Goal: Complete application form: Complete application form

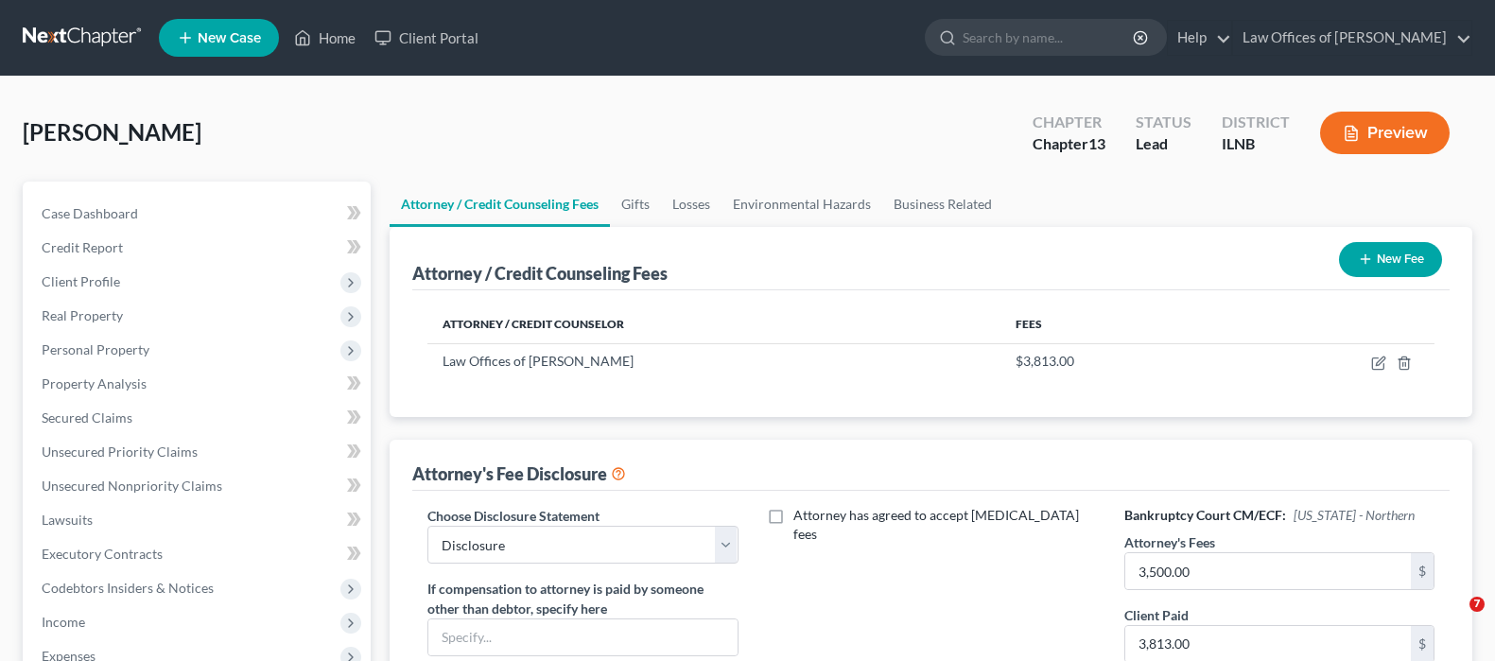
select select "0"
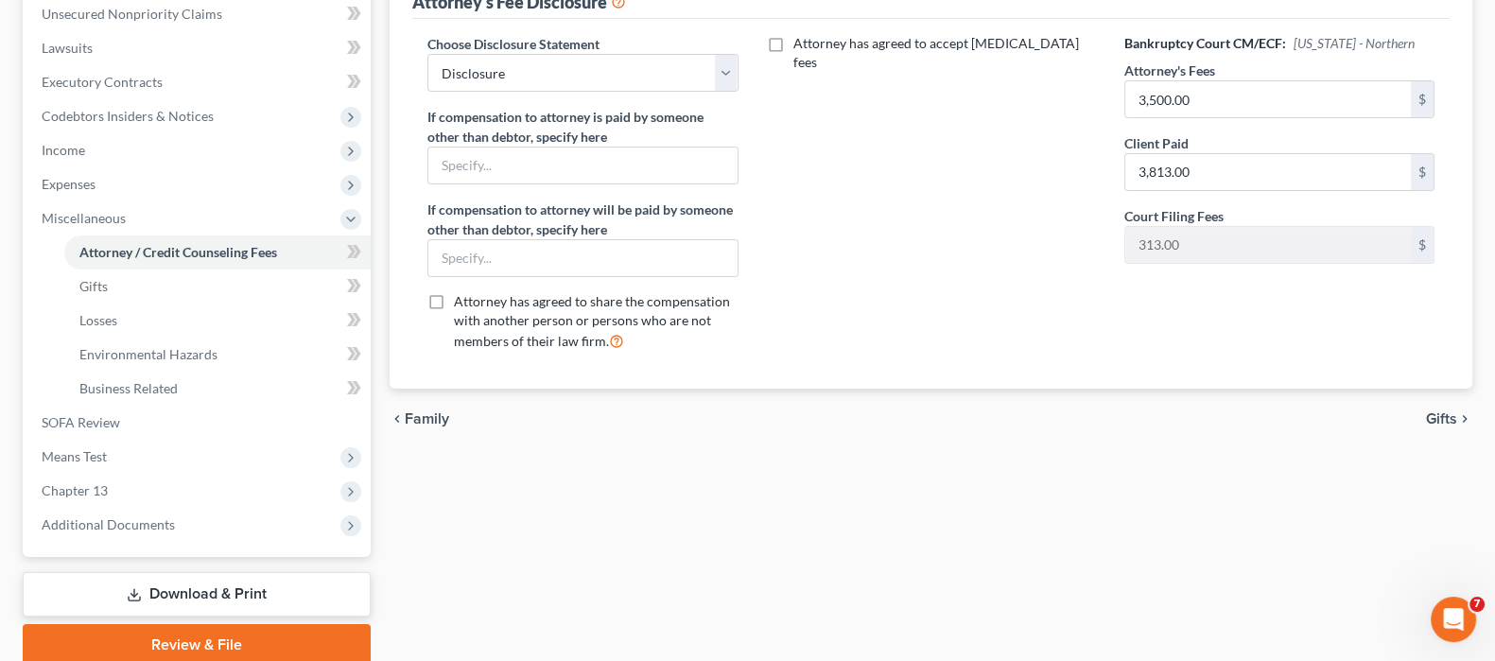
scroll to position [472, 0]
click at [104, 146] on span "Income" at bounding box center [198, 150] width 344 height 34
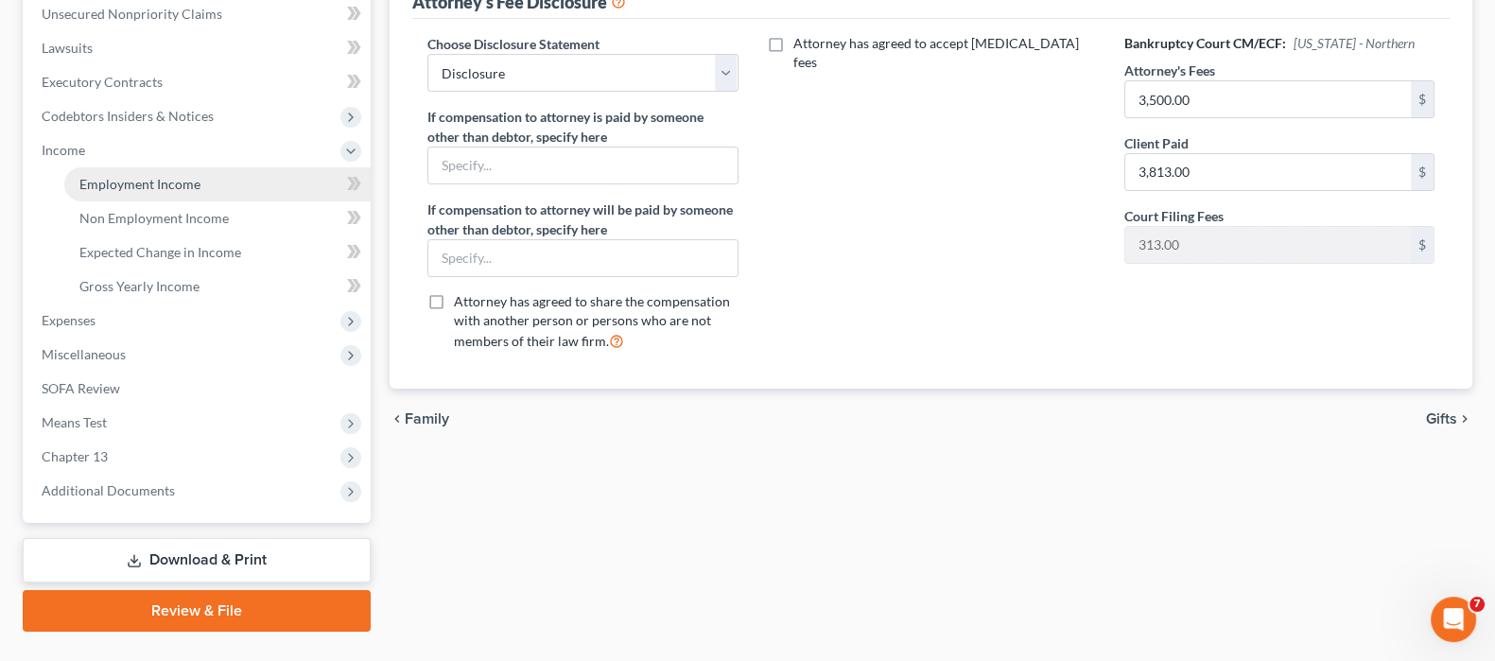
click at [235, 181] on link "Employment Income" at bounding box center [217, 184] width 306 height 34
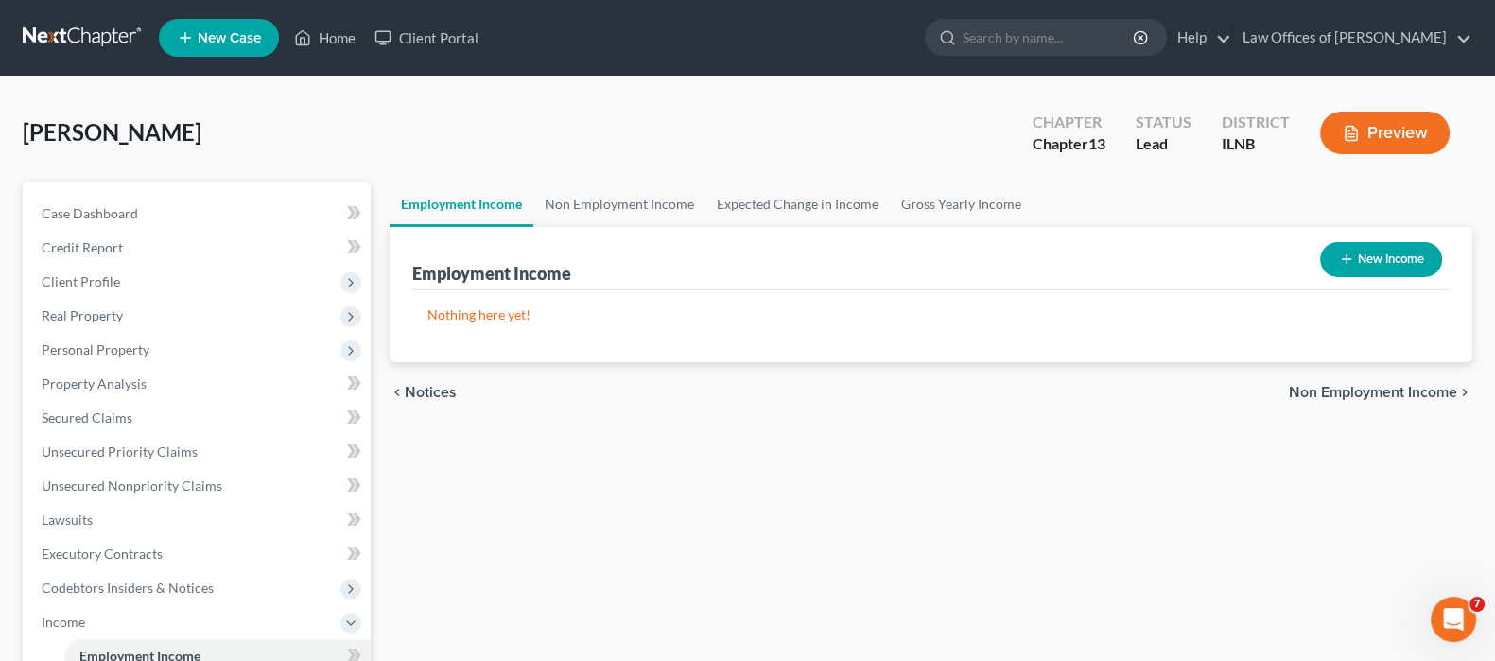
click at [1384, 261] on button "New Income" at bounding box center [1381, 259] width 122 height 35
select select "0"
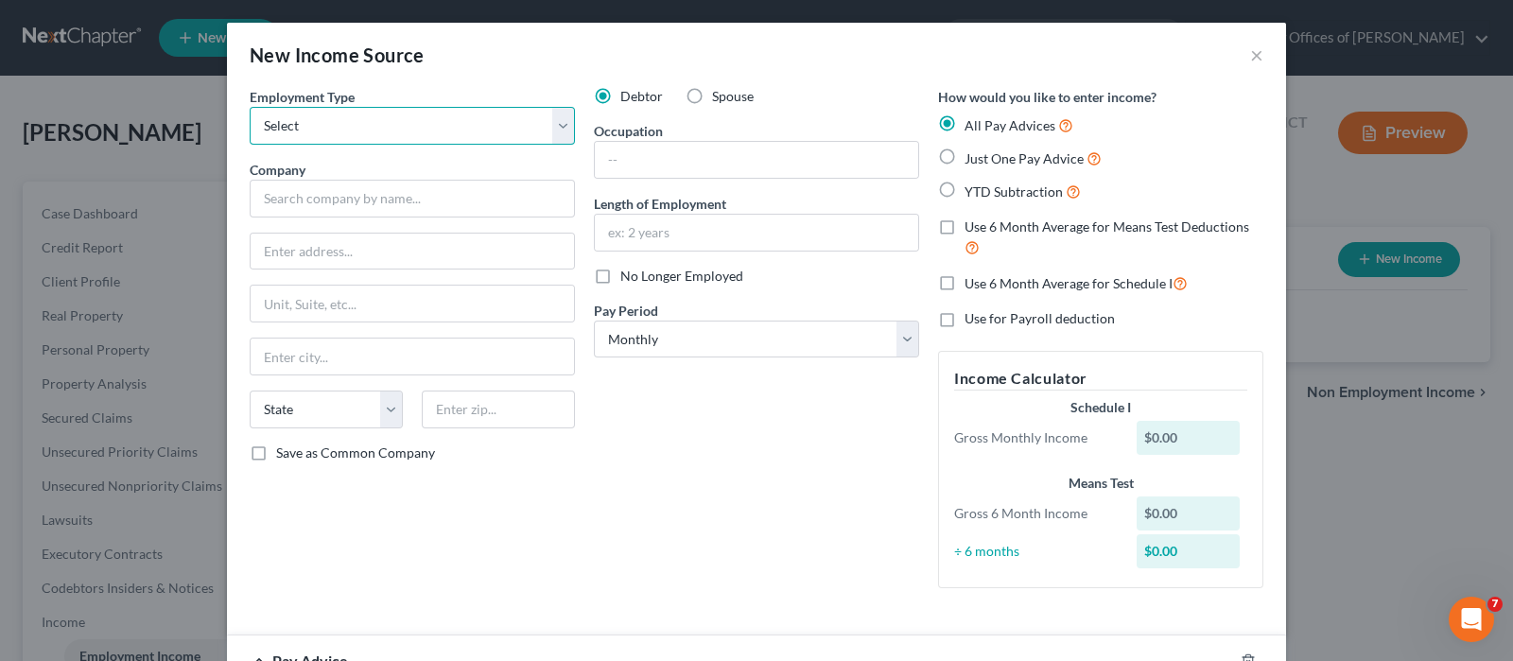
click at [546, 140] on select "Select Full or [DEMOGRAPHIC_DATA] Employment Self Employment" at bounding box center [412, 126] width 325 height 38
select select "0"
click at [250, 107] on select "Select Full or [DEMOGRAPHIC_DATA] Employment Self Employment" at bounding box center [412, 126] width 325 height 38
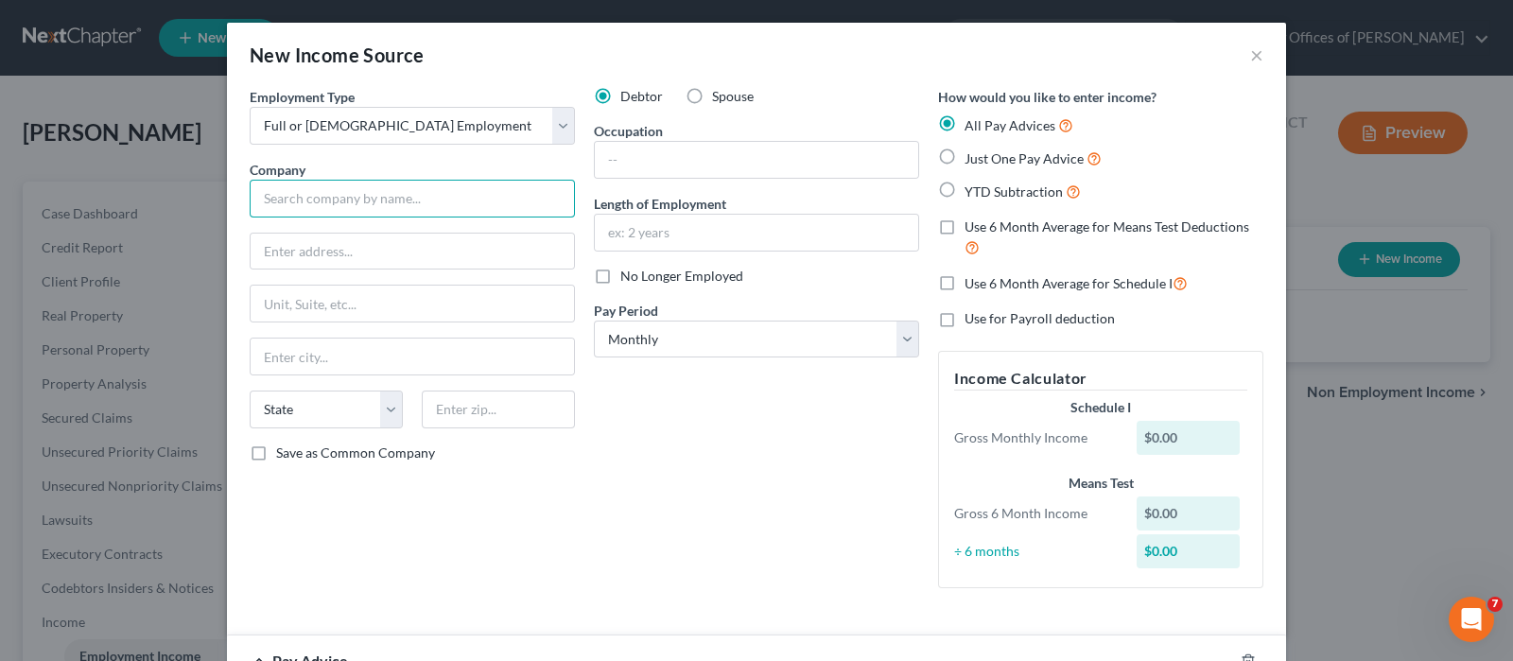
click at [461, 192] on input "text" at bounding box center [412, 199] width 325 height 38
type input "Stericycle Inc"
type input "[STREET_ADDRESS]"
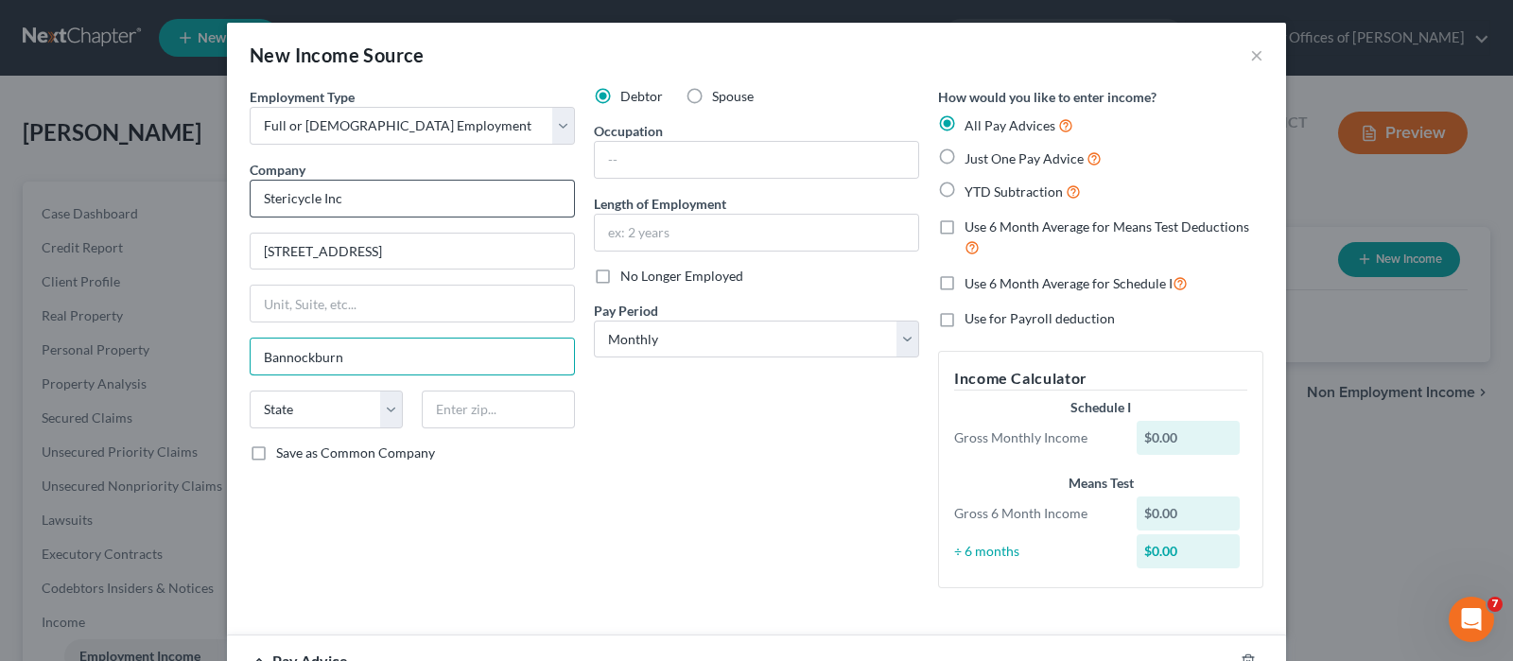
type input "Bannockburn"
select select "14"
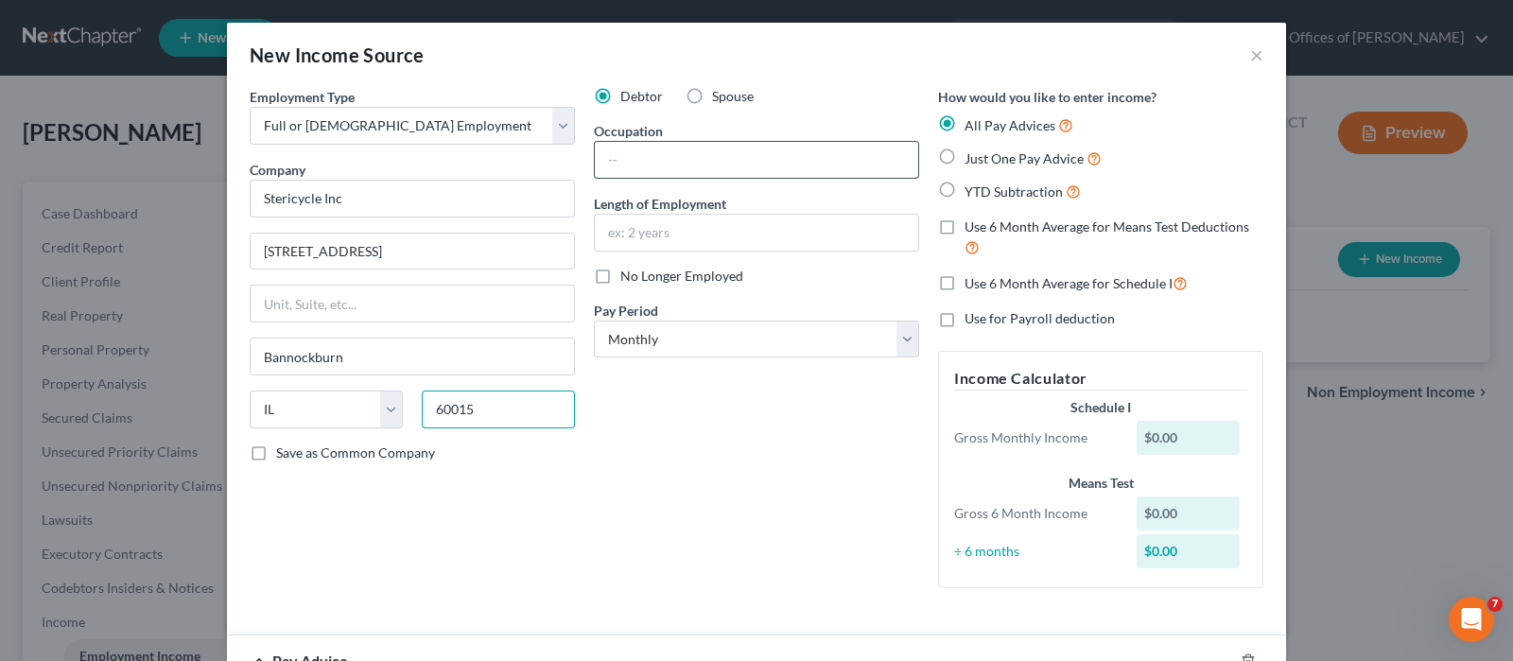
type input "60015"
type input "Deerfield"
click at [691, 162] on input "text" at bounding box center [756, 160] width 323 height 36
type input "Manager"
click at [676, 238] on input "text" at bounding box center [756, 233] width 323 height 36
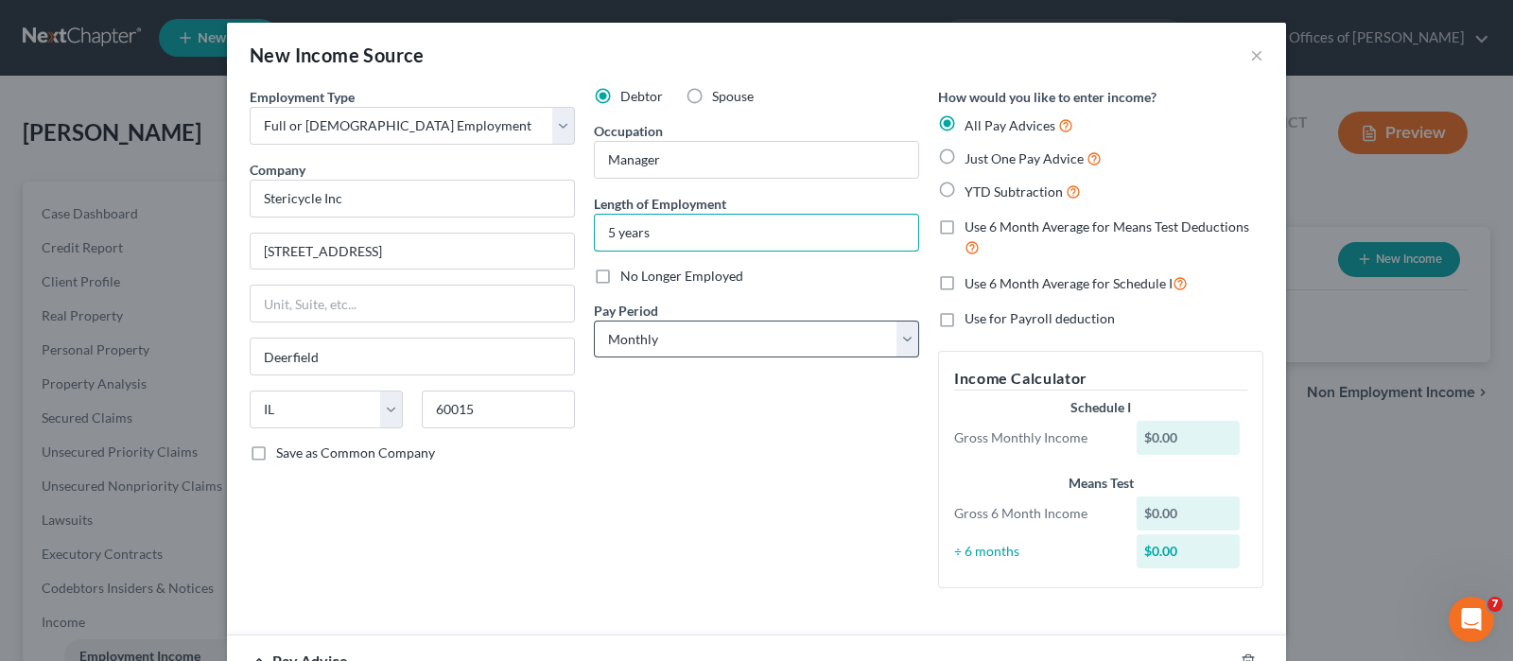
type input "5 years"
click at [894, 351] on select "Select Monthly Twice Monthly Every Other Week Weekly" at bounding box center [756, 340] width 325 height 38
select select "2"
click at [594, 321] on select "Select Monthly Twice Monthly Every Other Week Weekly" at bounding box center [756, 340] width 325 height 38
click at [965, 152] on label "Just One Pay Advice" at bounding box center [1033, 159] width 137 height 22
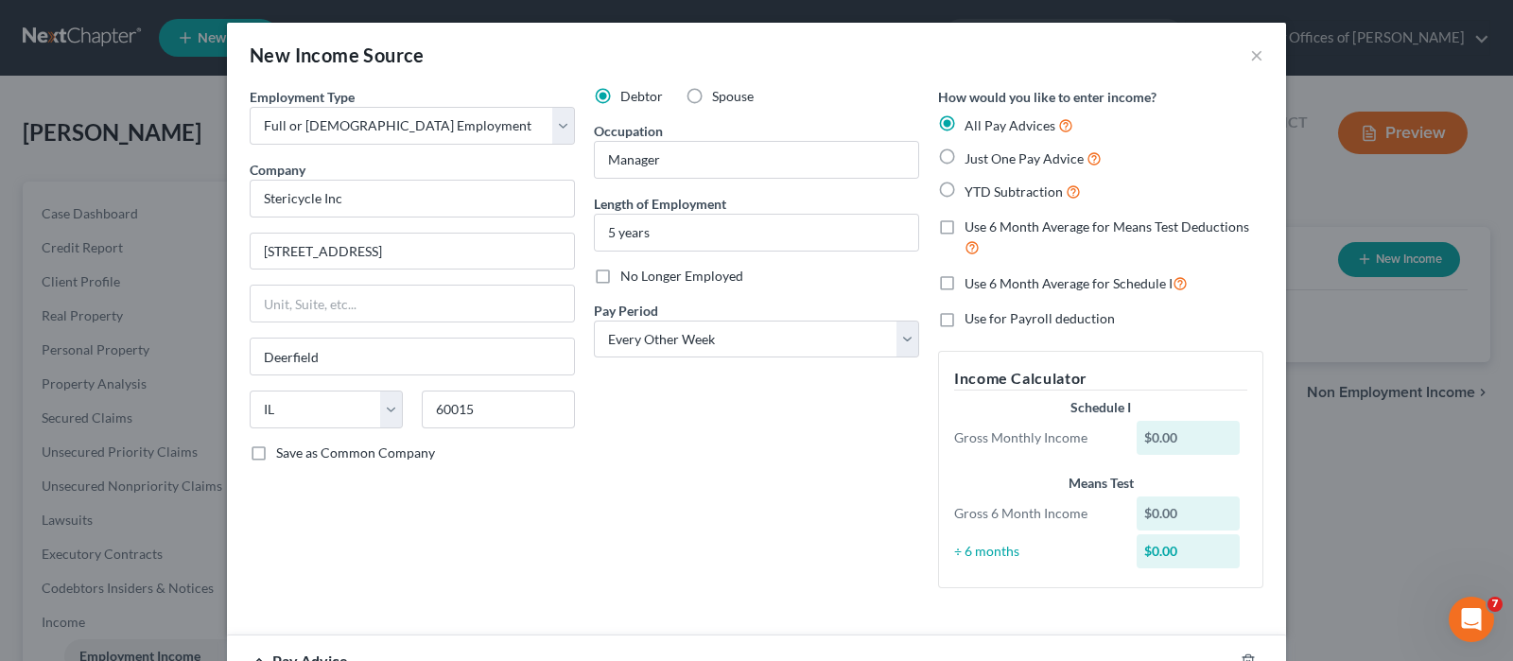
click at [972, 152] on input "Just One Pay Advice" at bounding box center [978, 154] width 12 height 12
radio input "true"
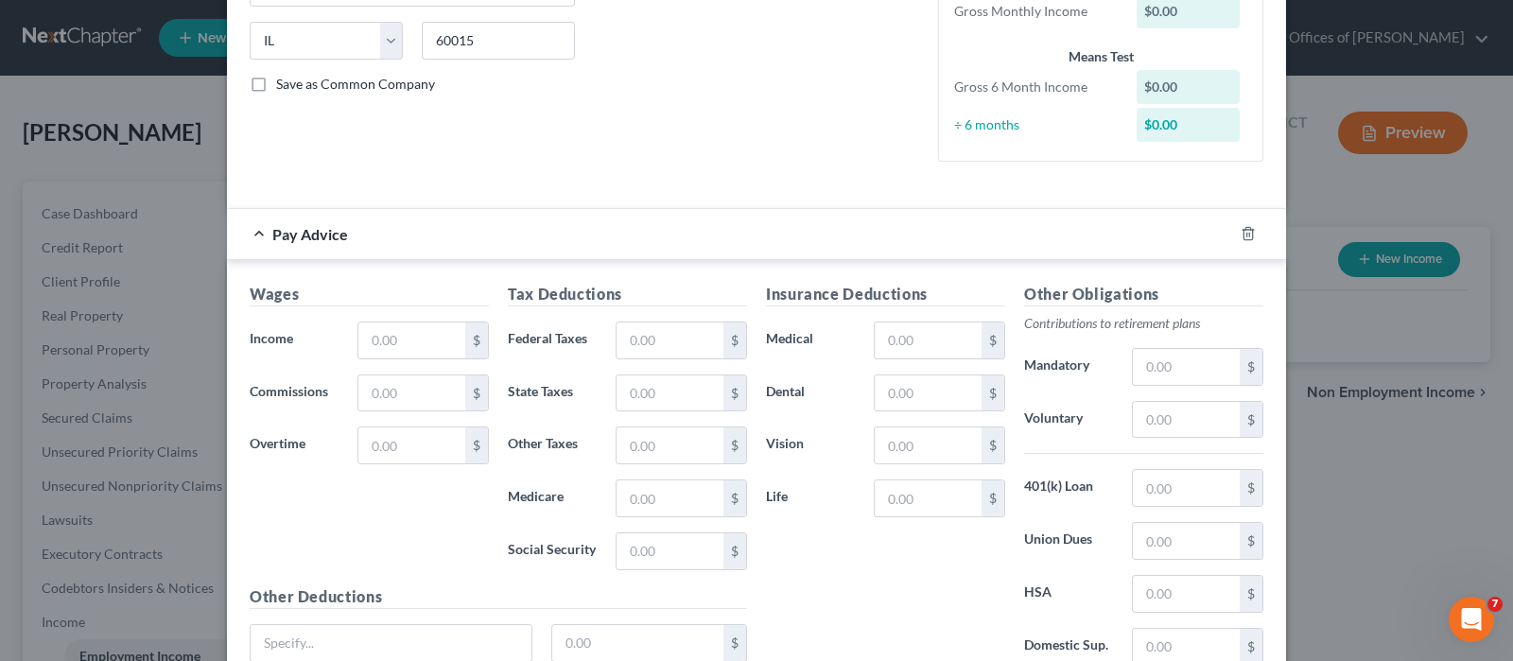
scroll to position [472, 0]
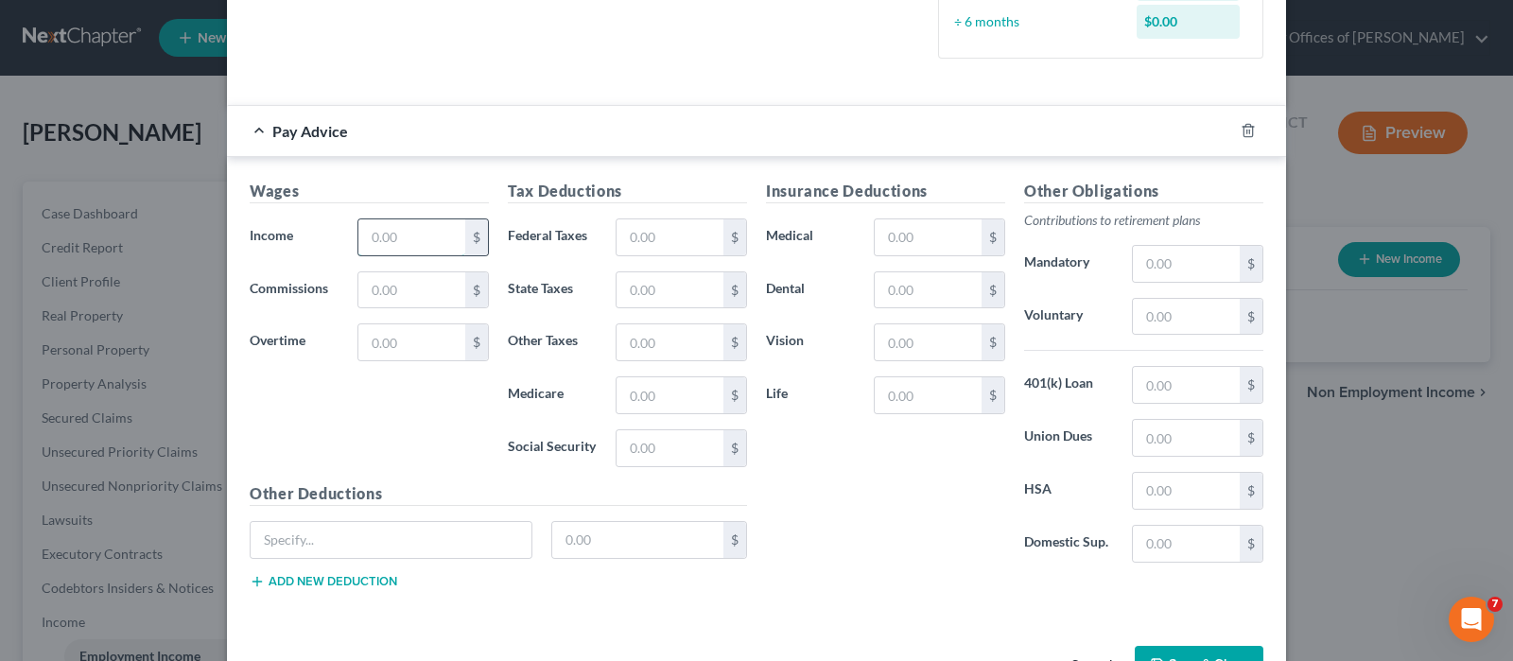
click at [392, 237] on input "text" at bounding box center [411, 237] width 107 height 36
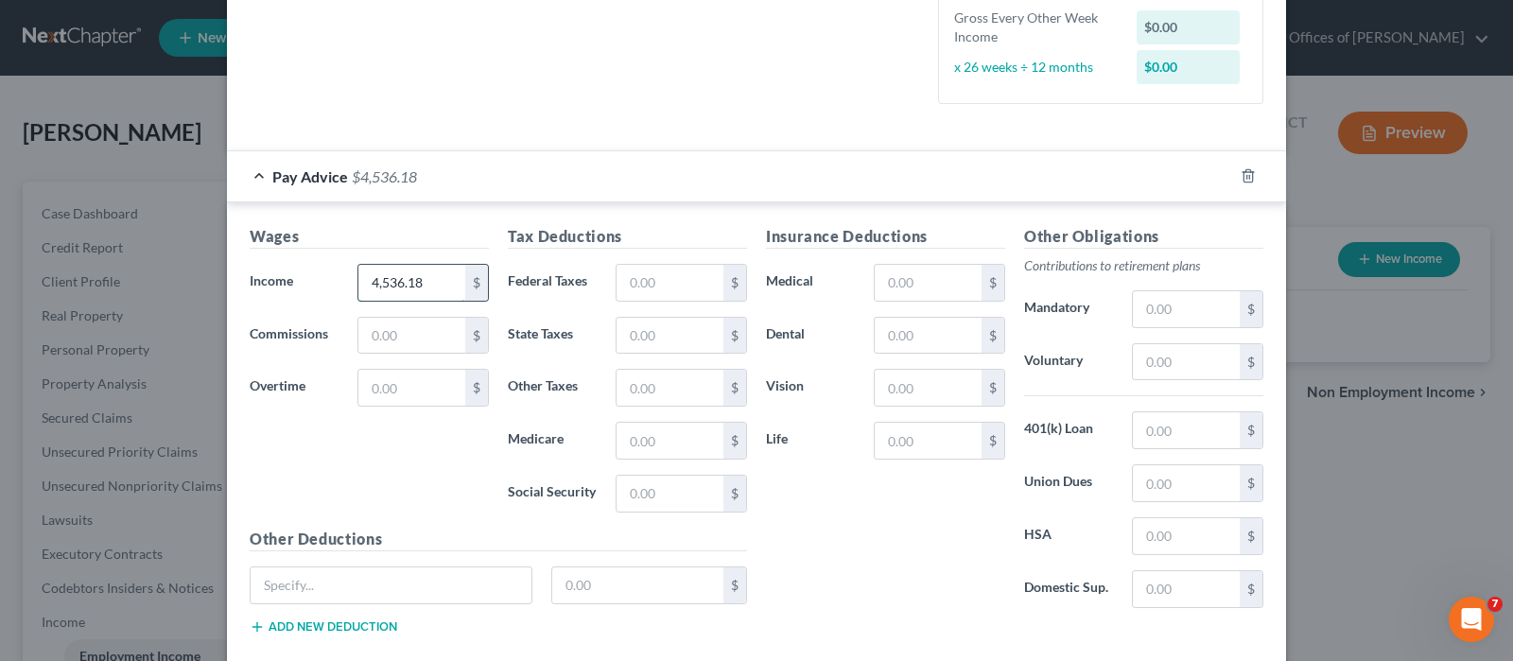
type input "4,536.18"
type input "581.51"
type input "176.19"
type input "61.37"
type input "262.39"
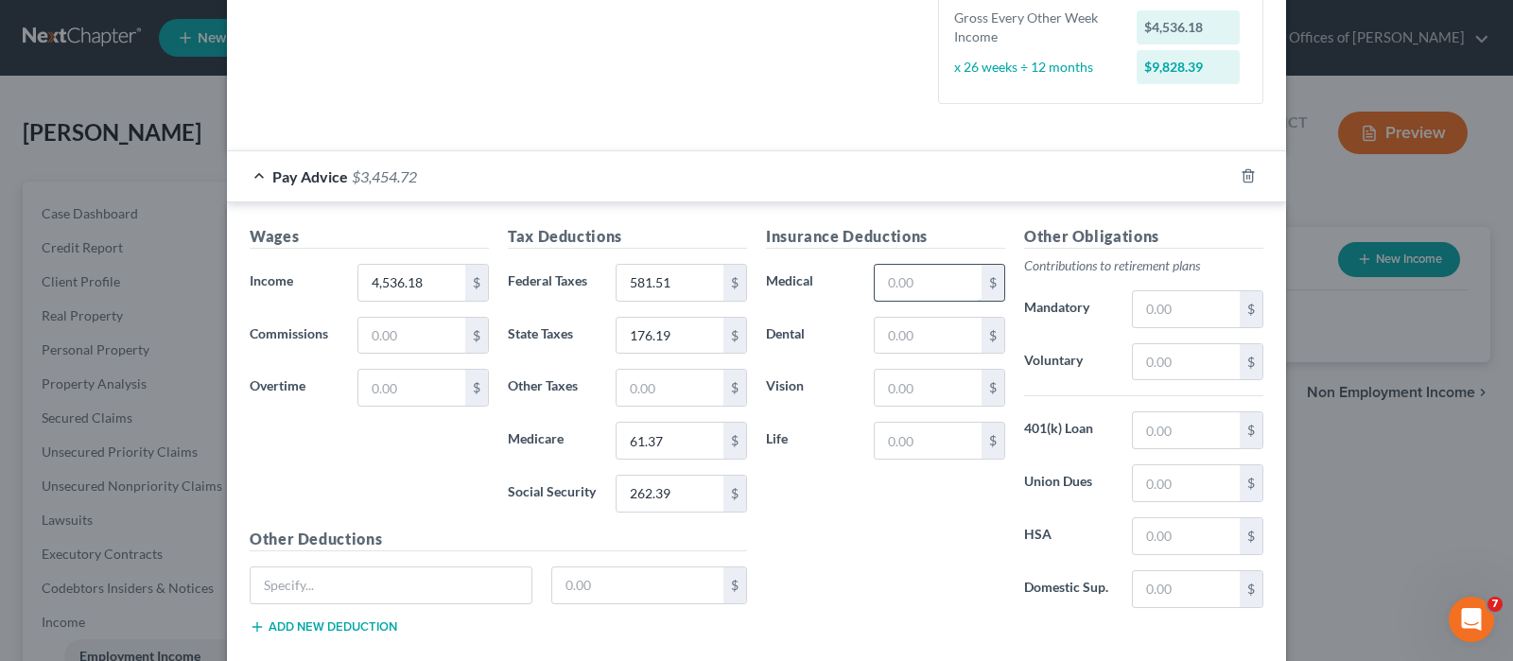
click at [915, 276] on input "text" at bounding box center [928, 283] width 107 height 36
click at [944, 324] on input "text" at bounding box center [928, 336] width 107 height 36
type input "23.34"
click at [941, 285] on input "text" at bounding box center [928, 283] width 107 height 36
type input "300.47"
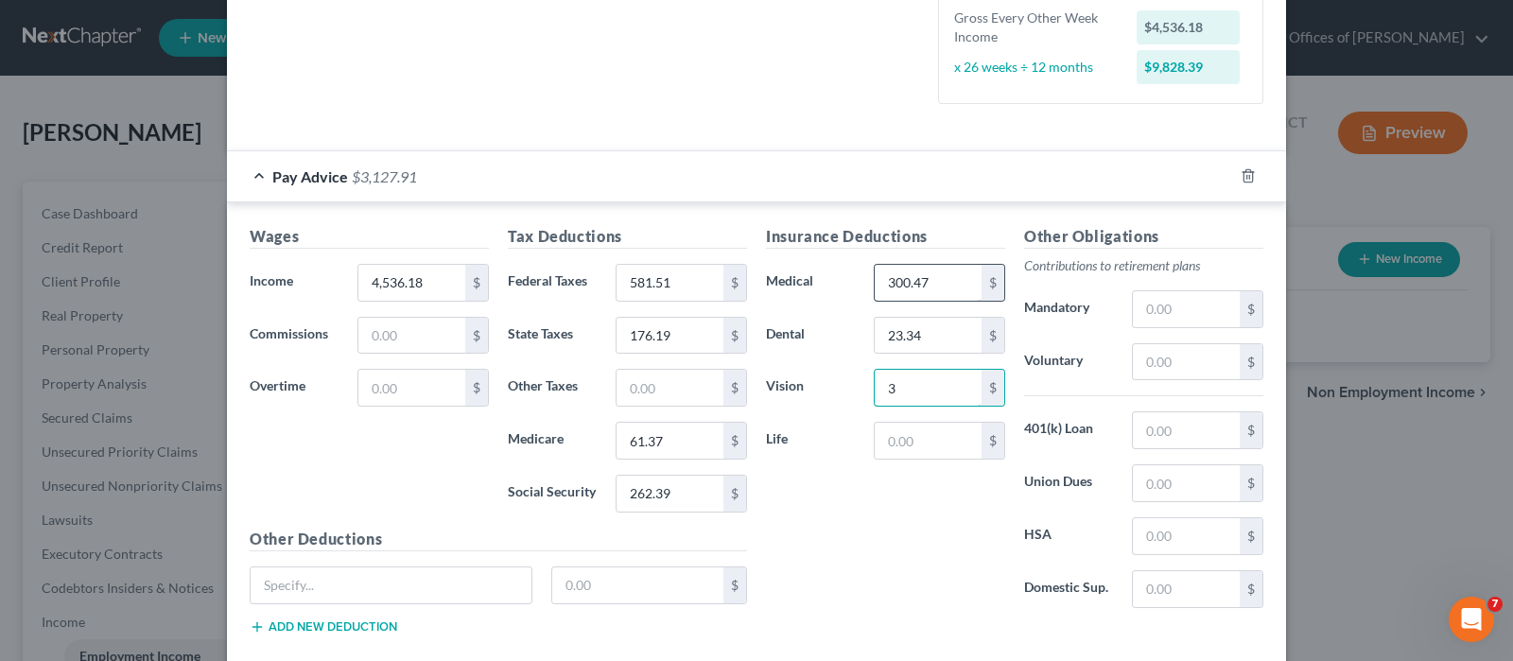
type input "3"
type input "34.48"
click at [896, 390] on input "3" at bounding box center [928, 388] width 107 height 36
type input "8.08"
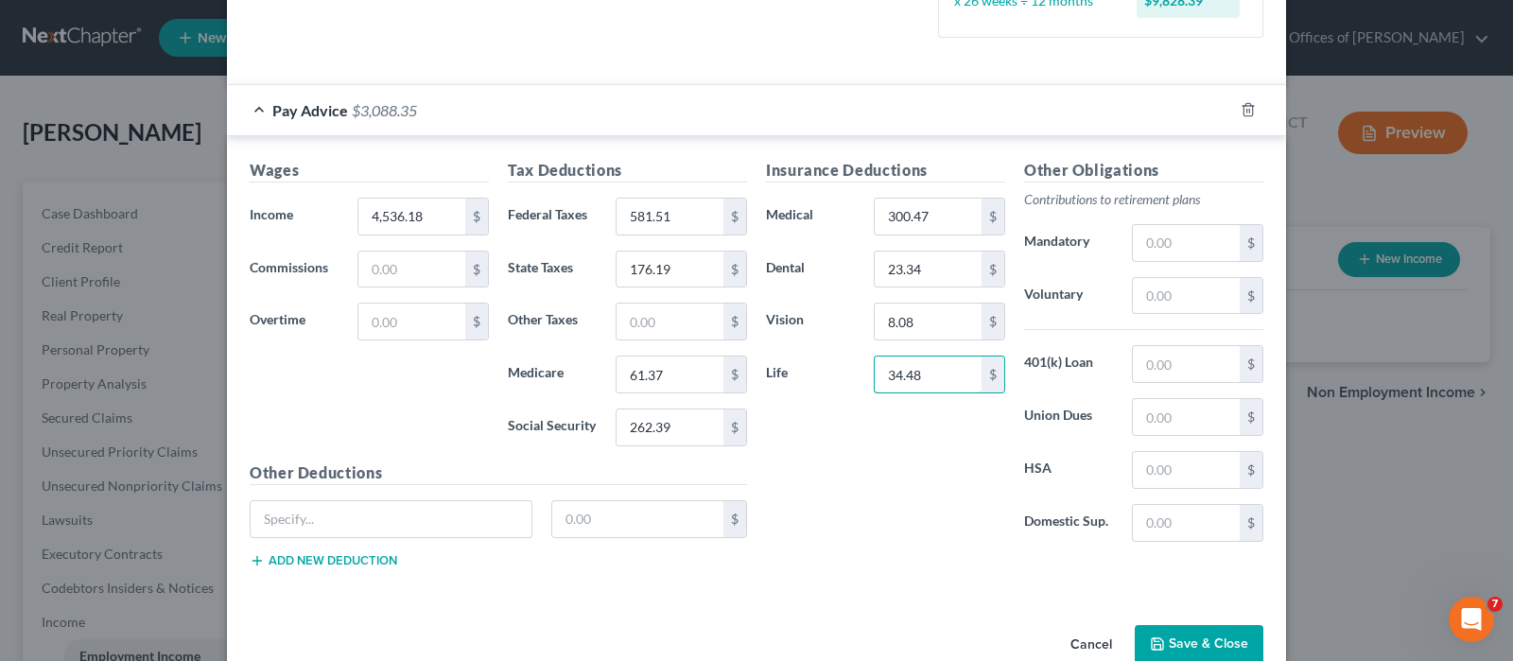
scroll to position [575, 0]
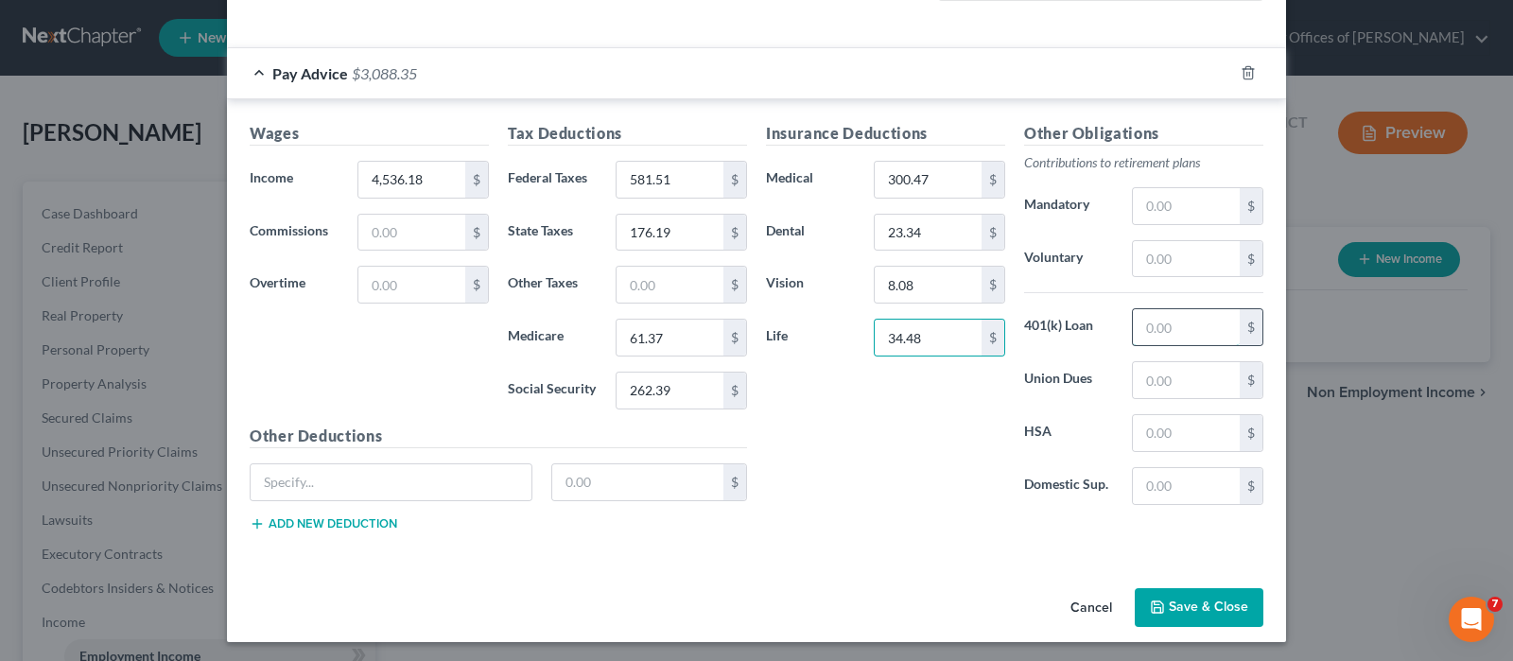
click at [1195, 315] on input "text" at bounding box center [1186, 327] width 107 height 36
type input "101.61"
click at [1177, 248] on input "text" at bounding box center [1186, 259] width 107 height 36
type input "453.62"
click at [1170, 603] on button "Save & Close" at bounding box center [1199, 608] width 129 height 40
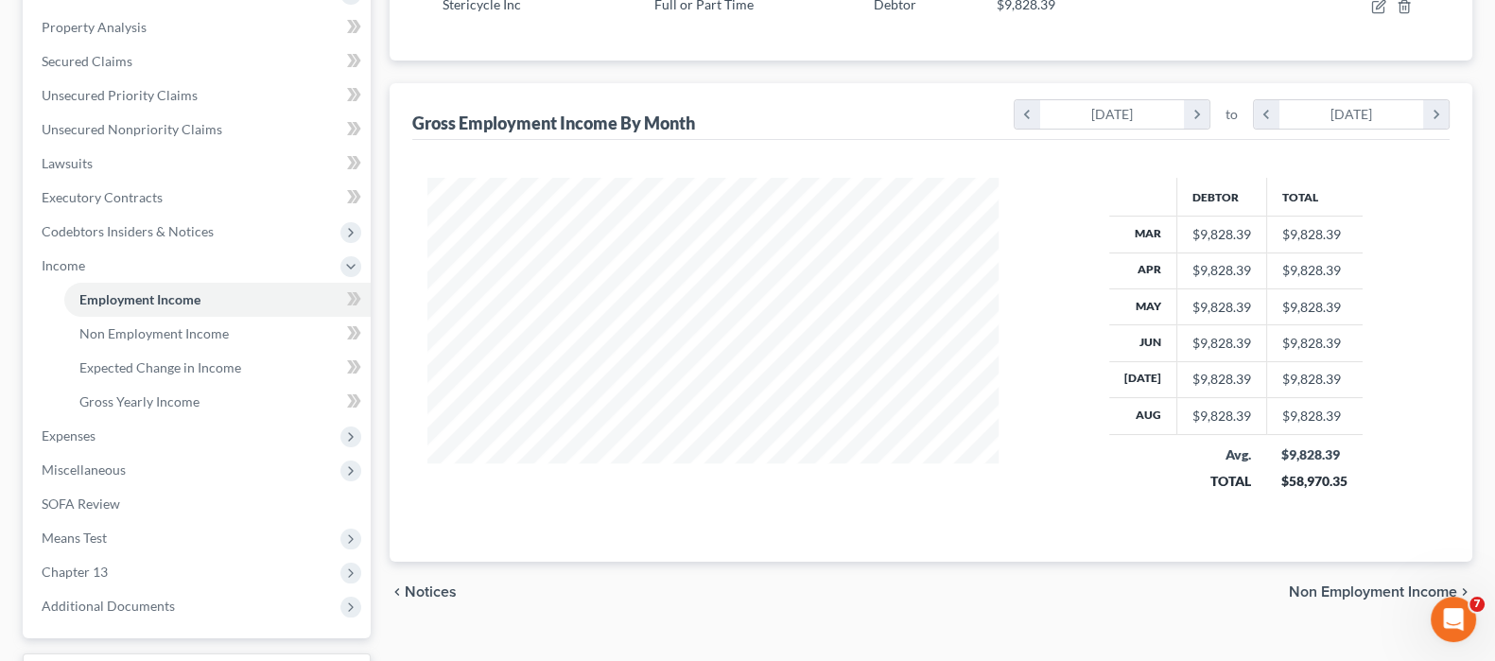
scroll to position [393, 0]
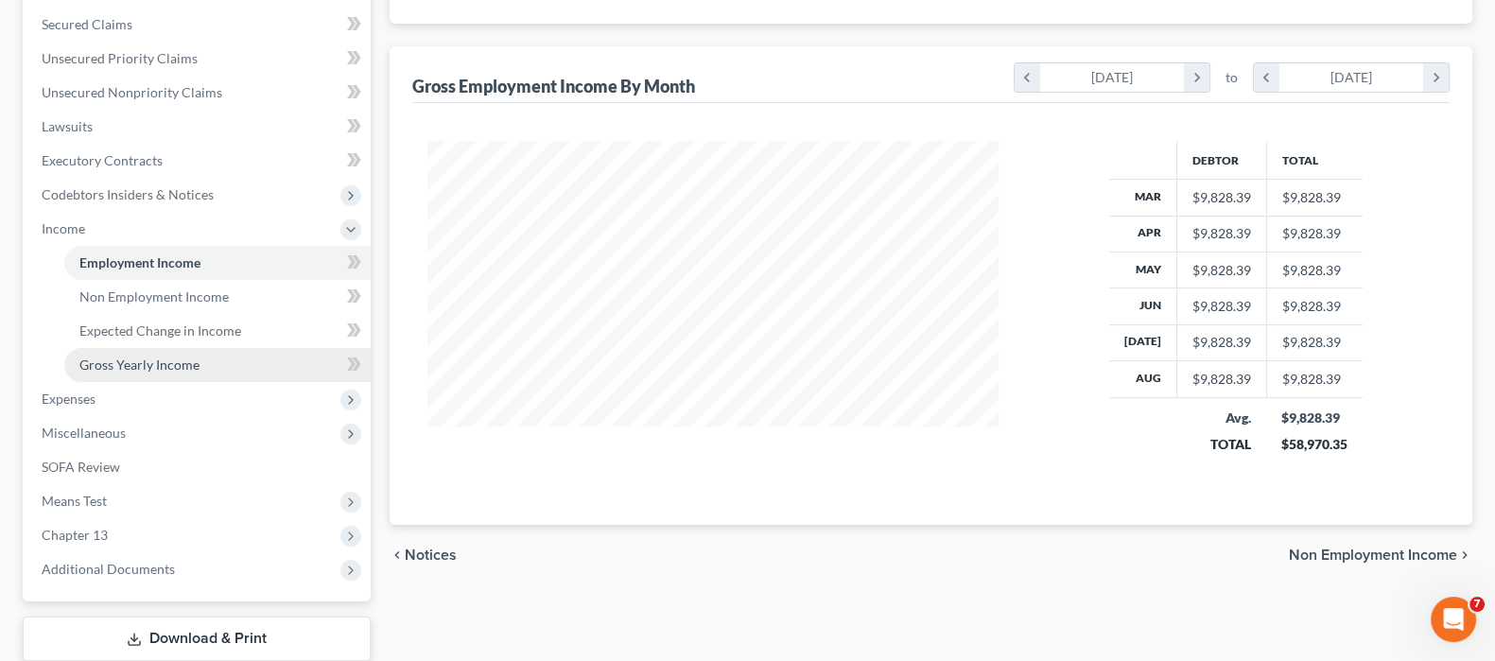
click at [148, 361] on span "Gross Yearly Income" at bounding box center [139, 365] width 120 height 16
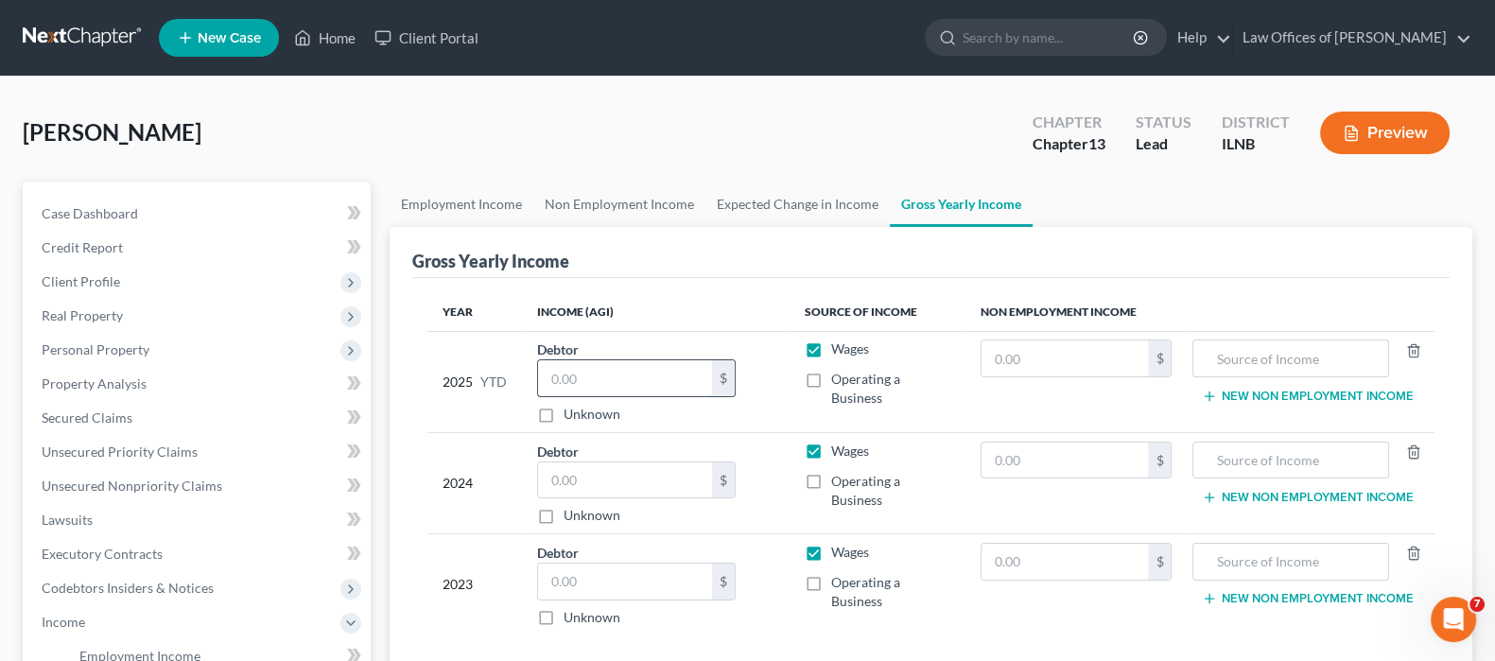
click at [643, 388] on input "text" at bounding box center [625, 378] width 174 height 36
type input "78,413.61"
click at [634, 485] on input "text" at bounding box center [625, 480] width 174 height 36
click at [579, 586] on input "text" at bounding box center [625, 582] width 174 height 36
type input "94,450.25"
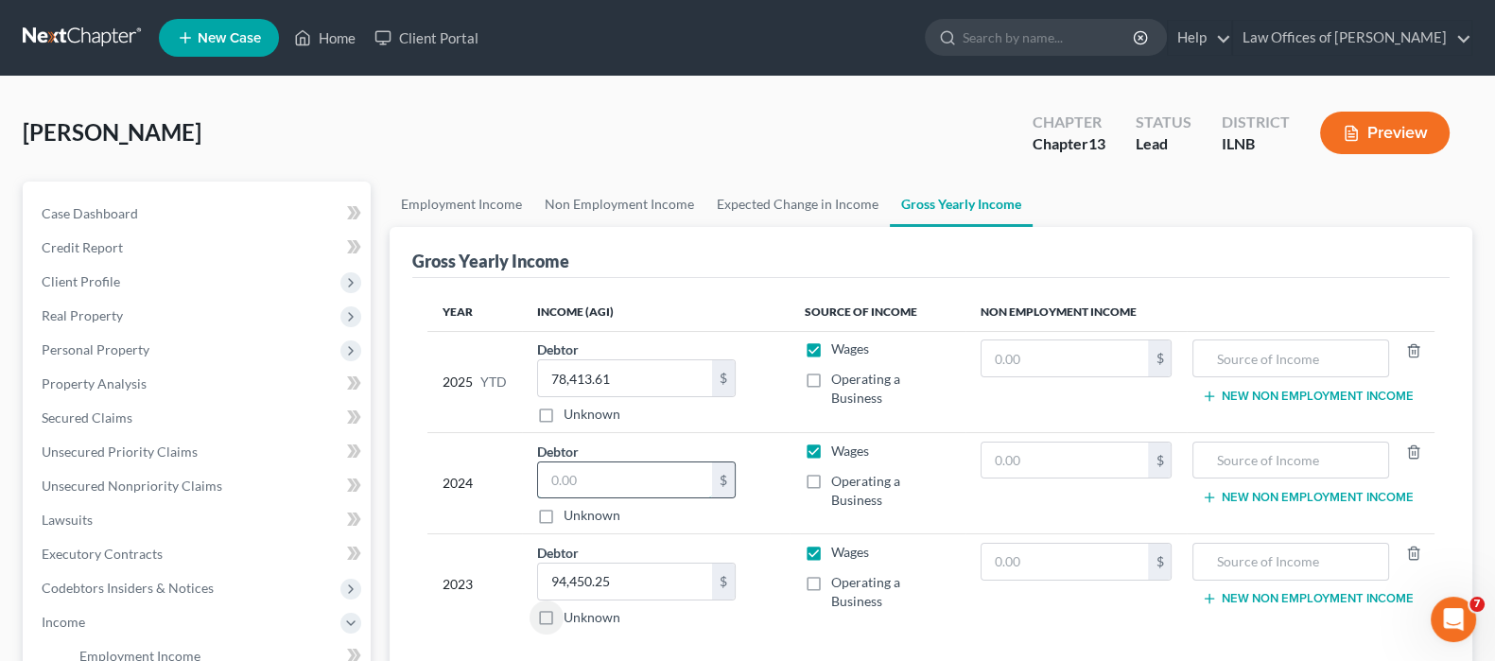
click at [686, 466] on input "text" at bounding box center [625, 480] width 174 height 36
type input "116,497.71"
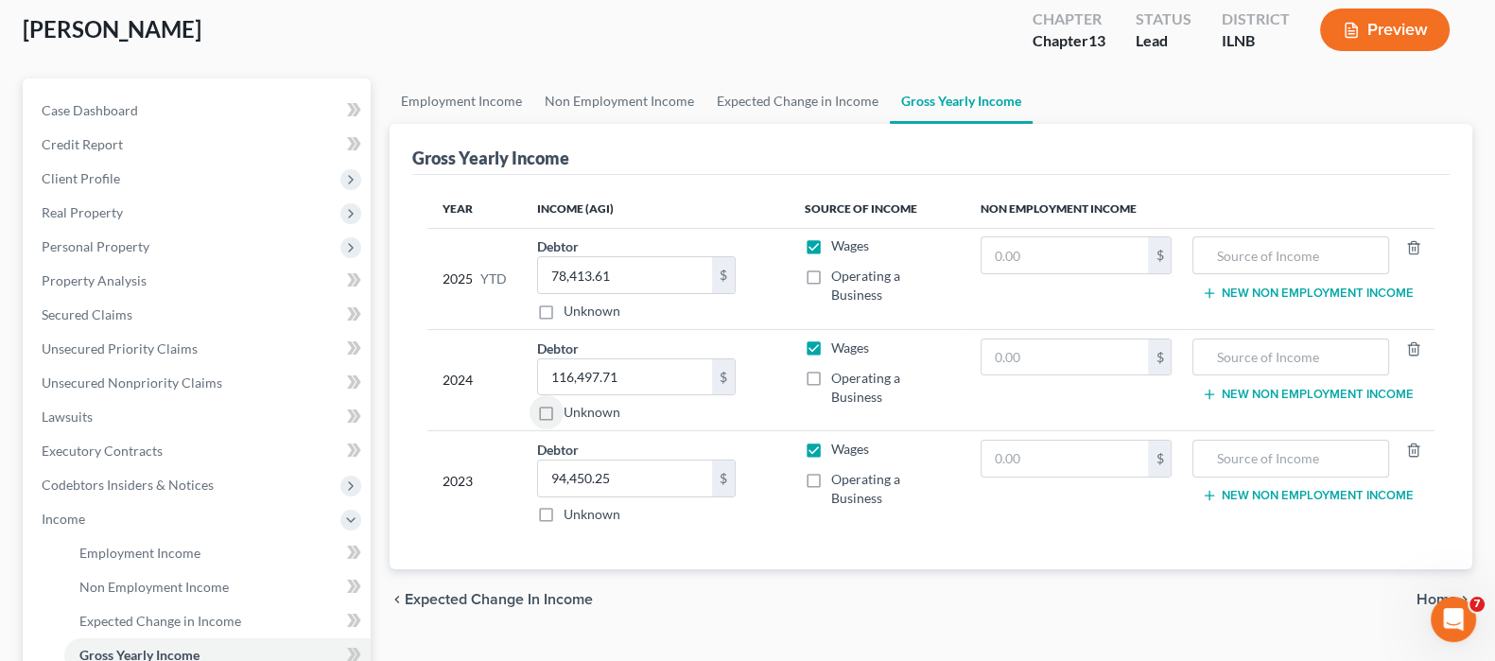
scroll to position [355, 0]
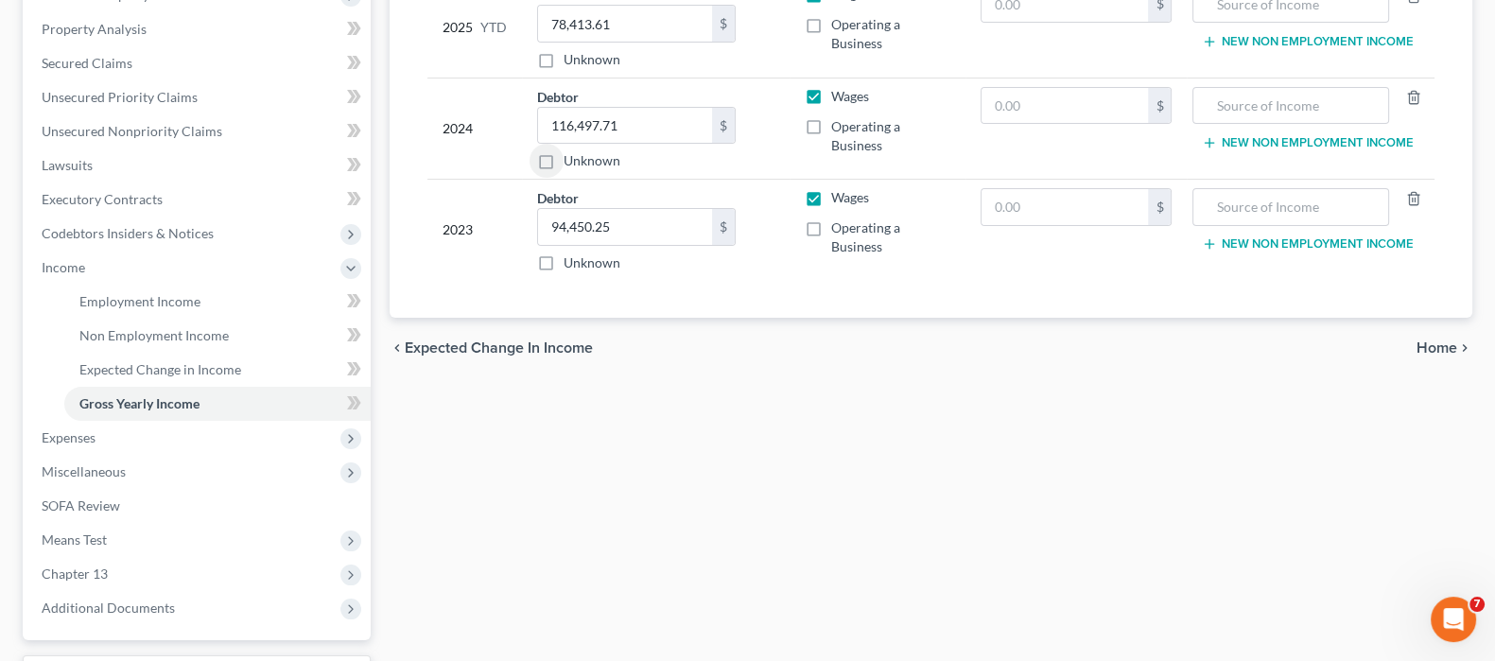
click at [1435, 346] on span "Home" at bounding box center [1437, 347] width 41 height 15
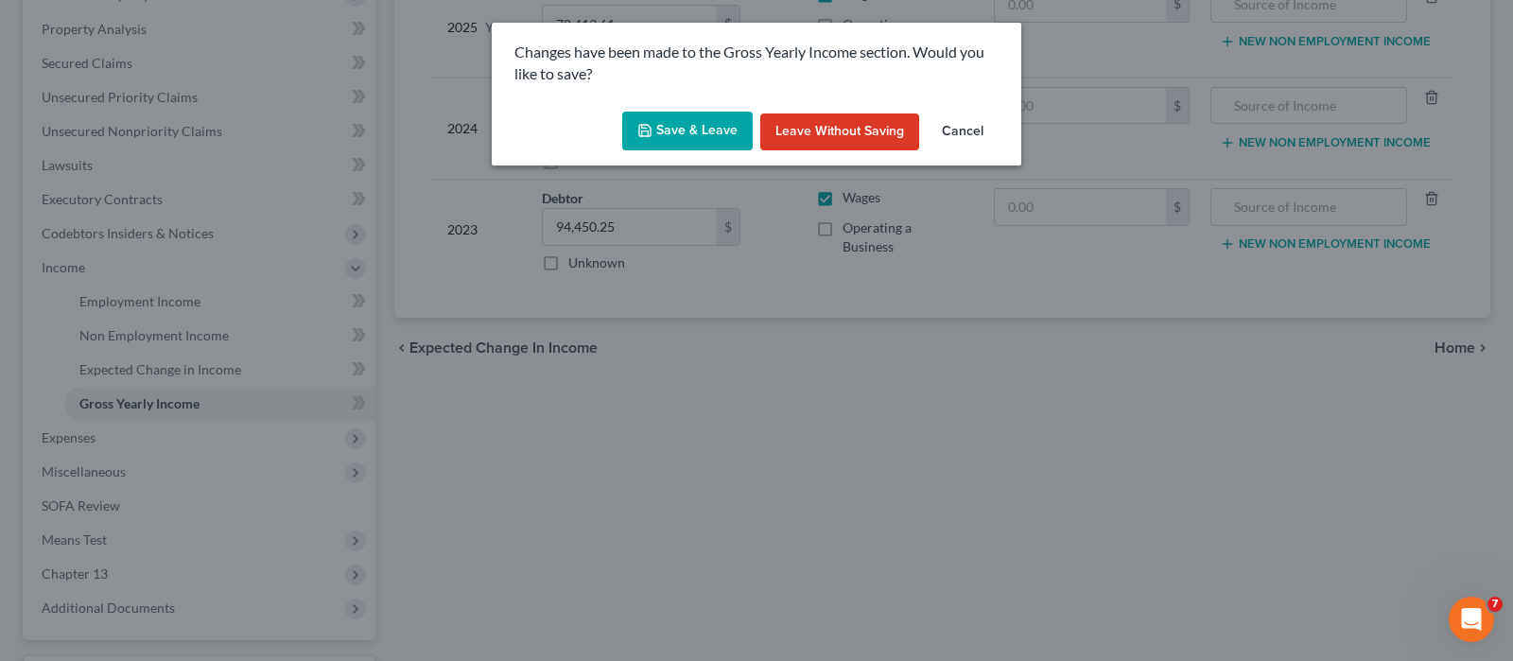
click at [696, 133] on button "Save & Leave" at bounding box center [687, 132] width 131 height 40
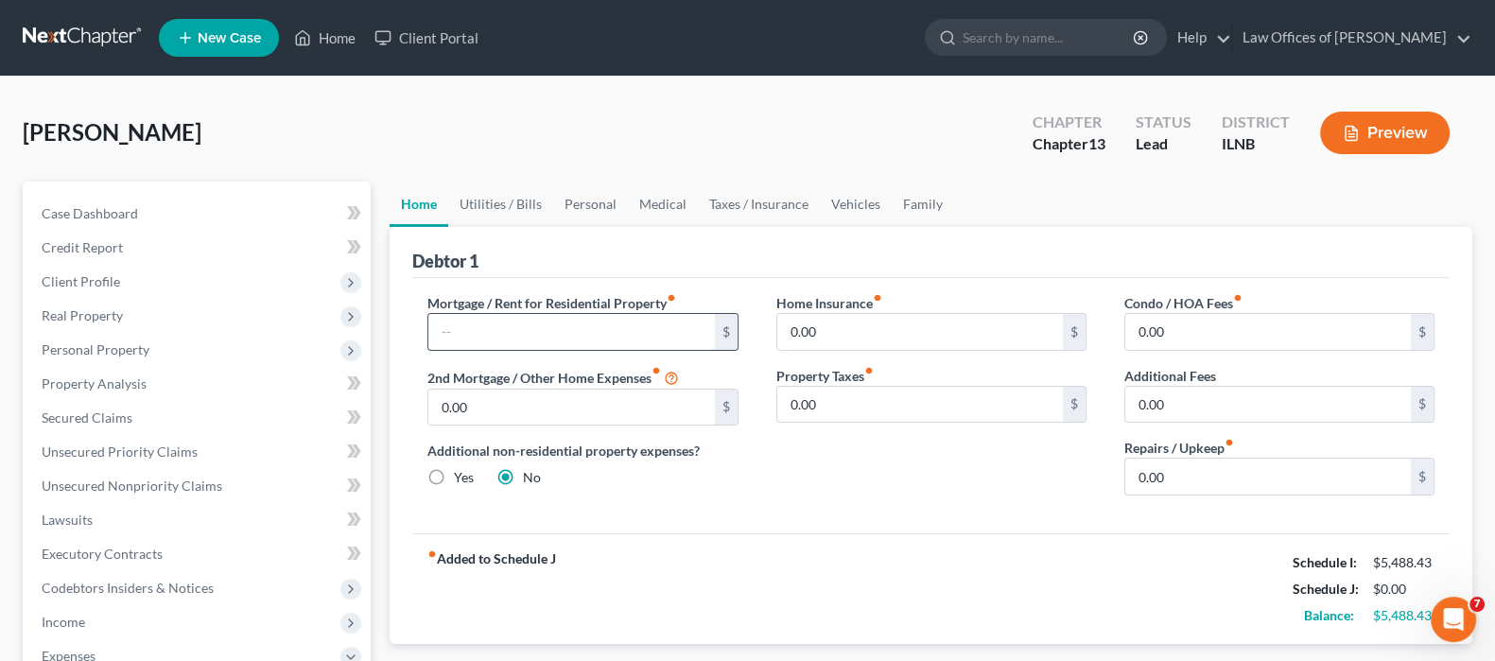
click at [695, 320] on input "text" at bounding box center [571, 332] width 286 height 36
type input "3,046"
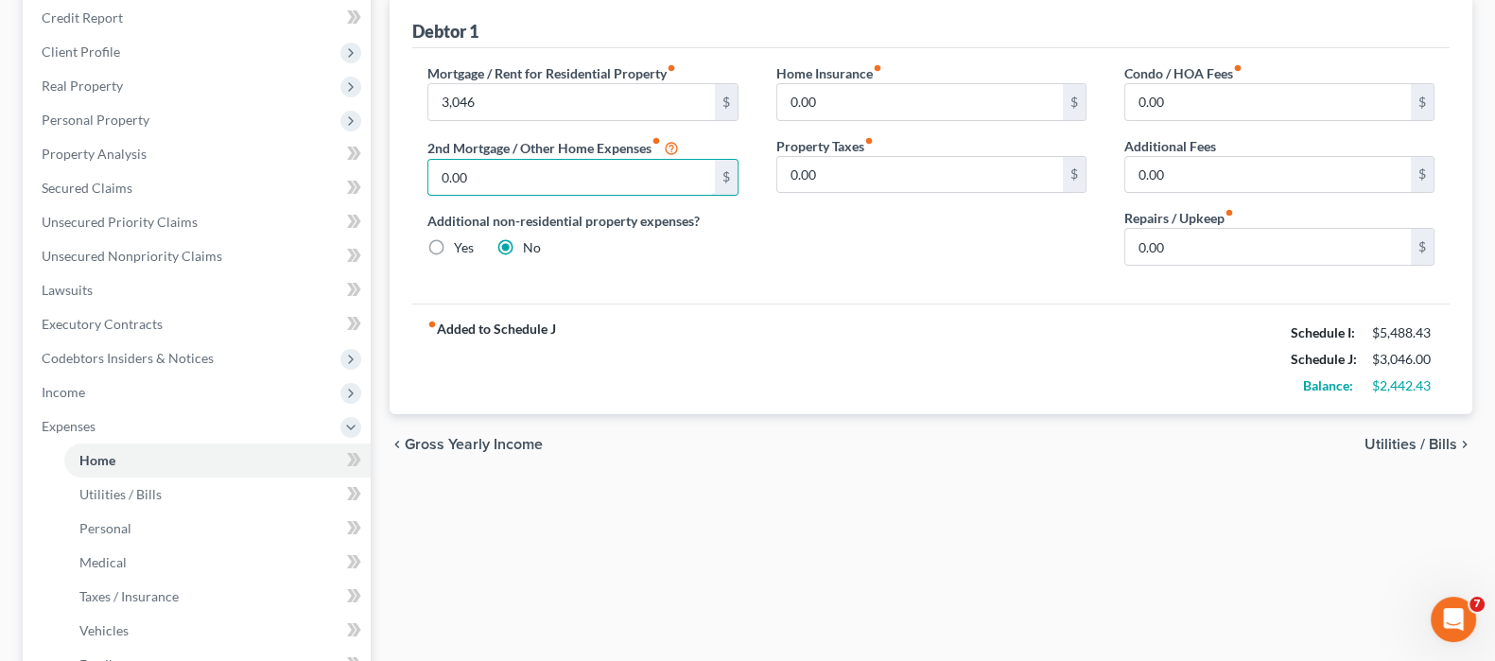
scroll to position [235, 0]
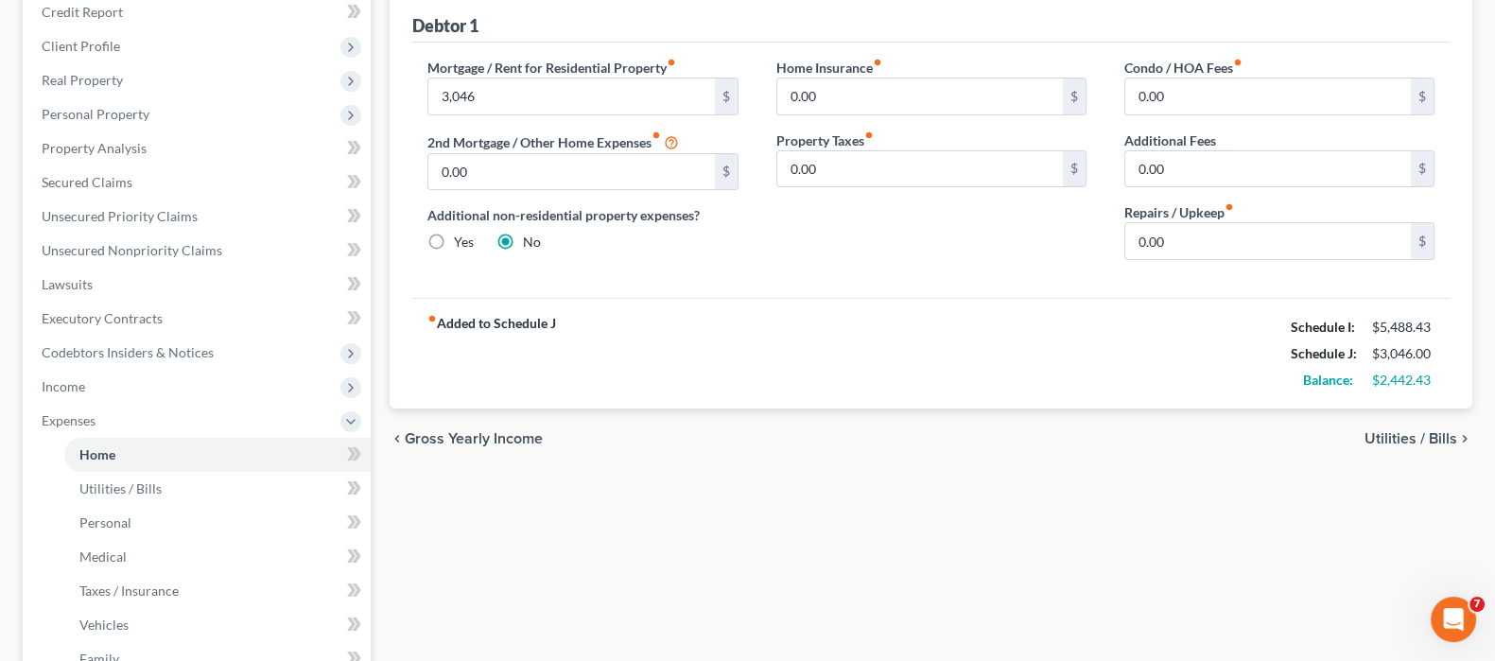
click at [1379, 434] on span "Utilities / Bills" at bounding box center [1411, 438] width 93 height 15
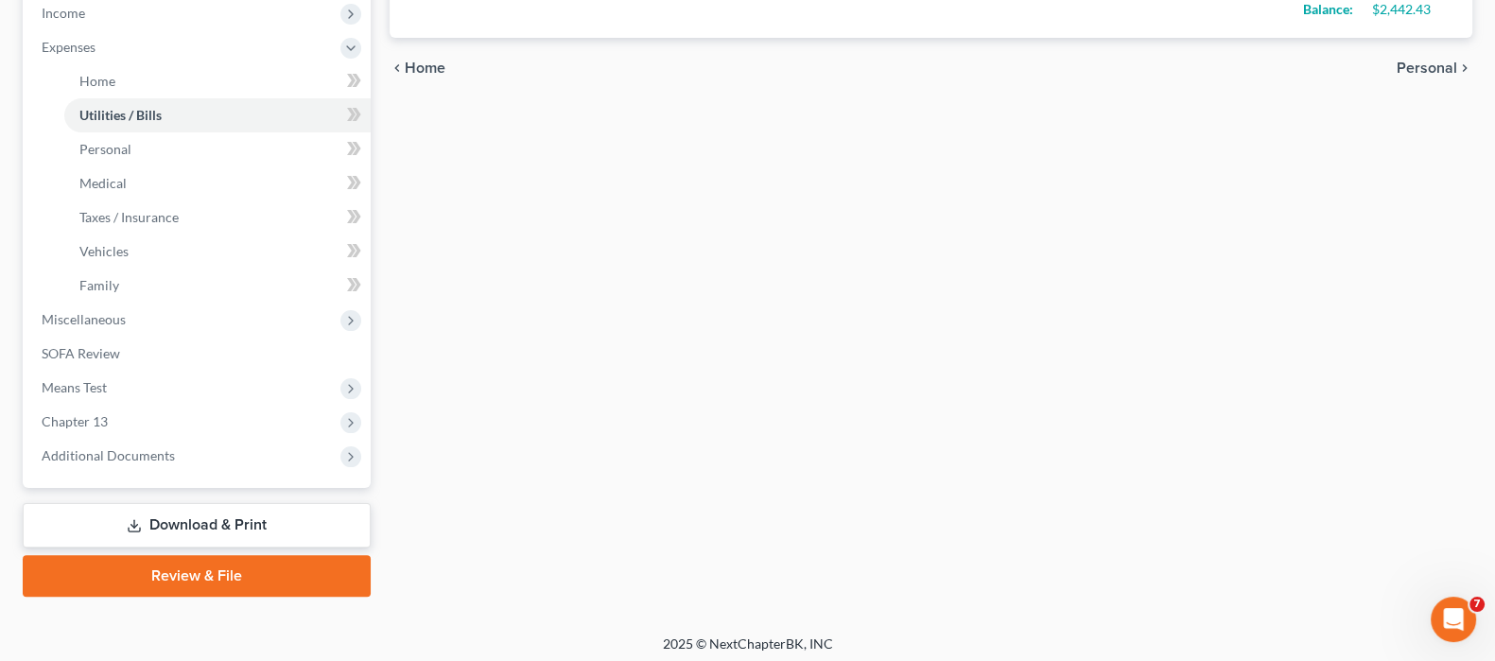
scroll to position [615, 0]
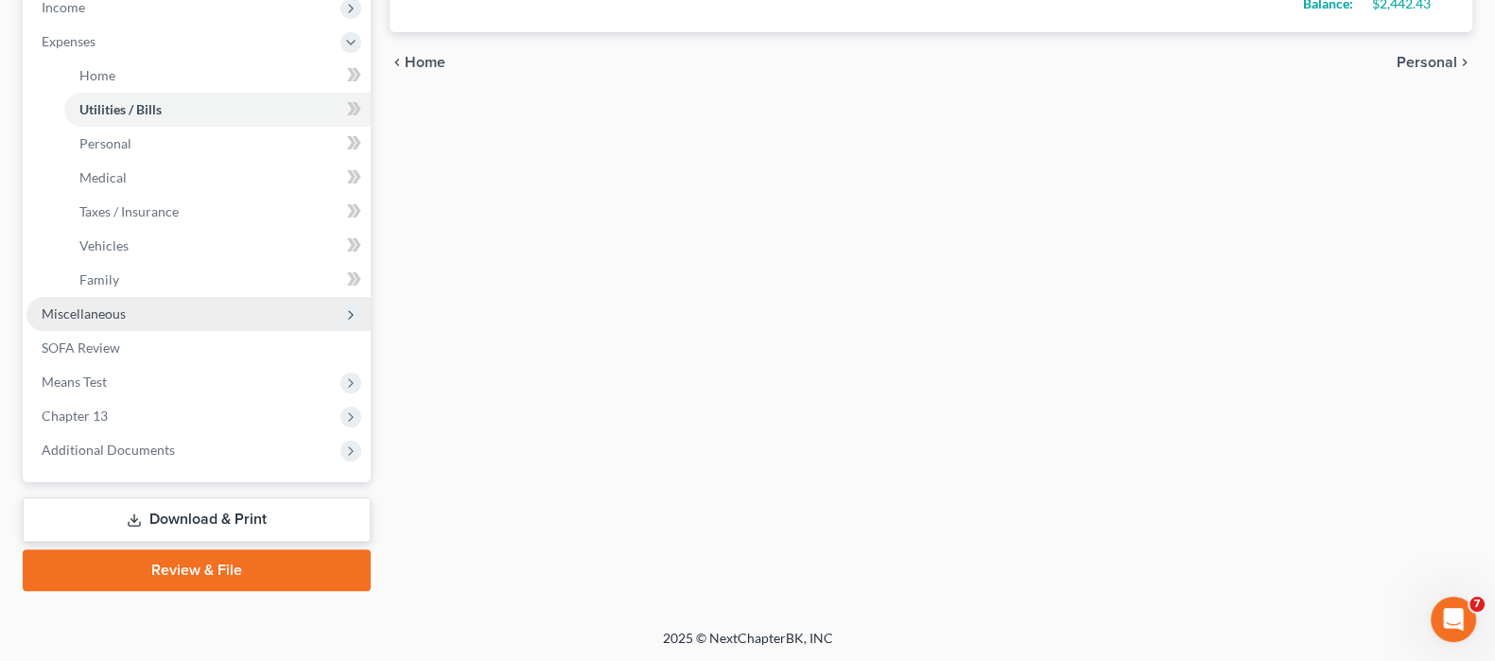
click at [133, 309] on span "Miscellaneous" at bounding box center [198, 314] width 344 height 34
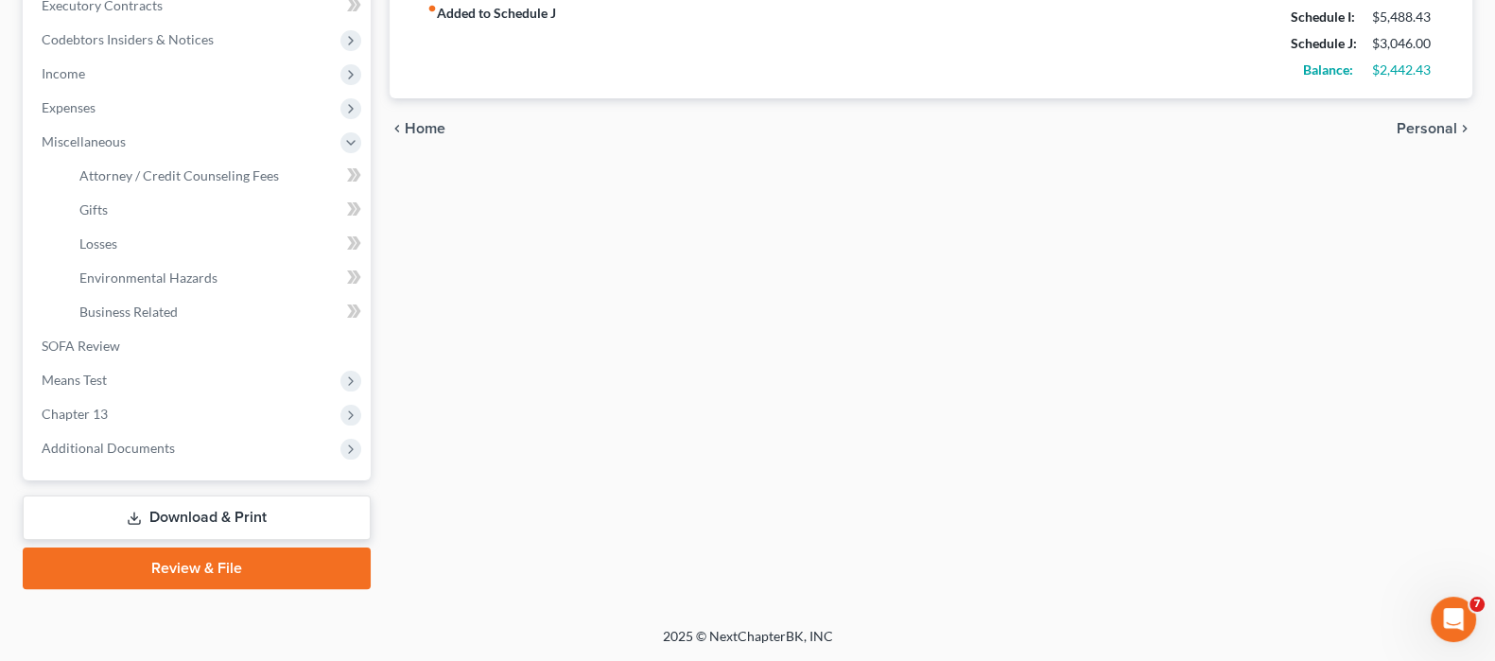
scroll to position [547, 0]
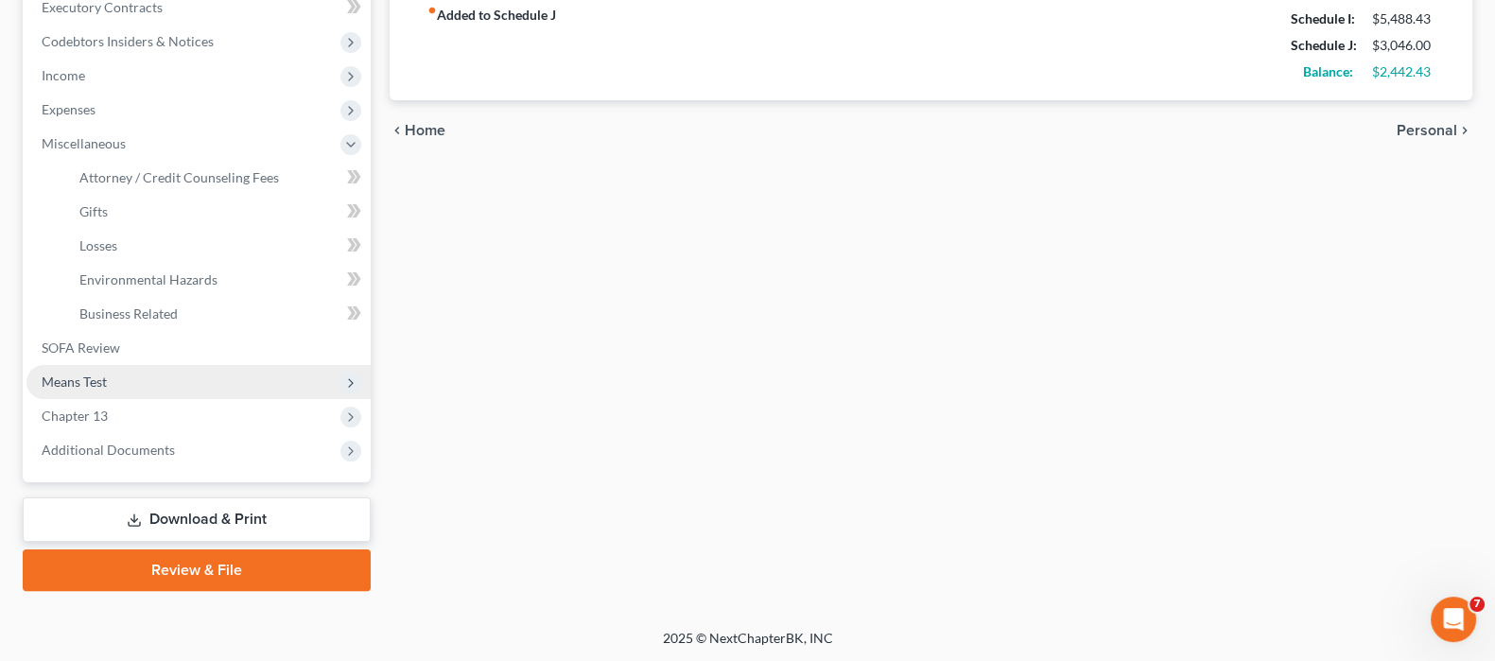
click at [131, 384] on span "Means Test" at bounding box center [198, 382] width 344 height 34
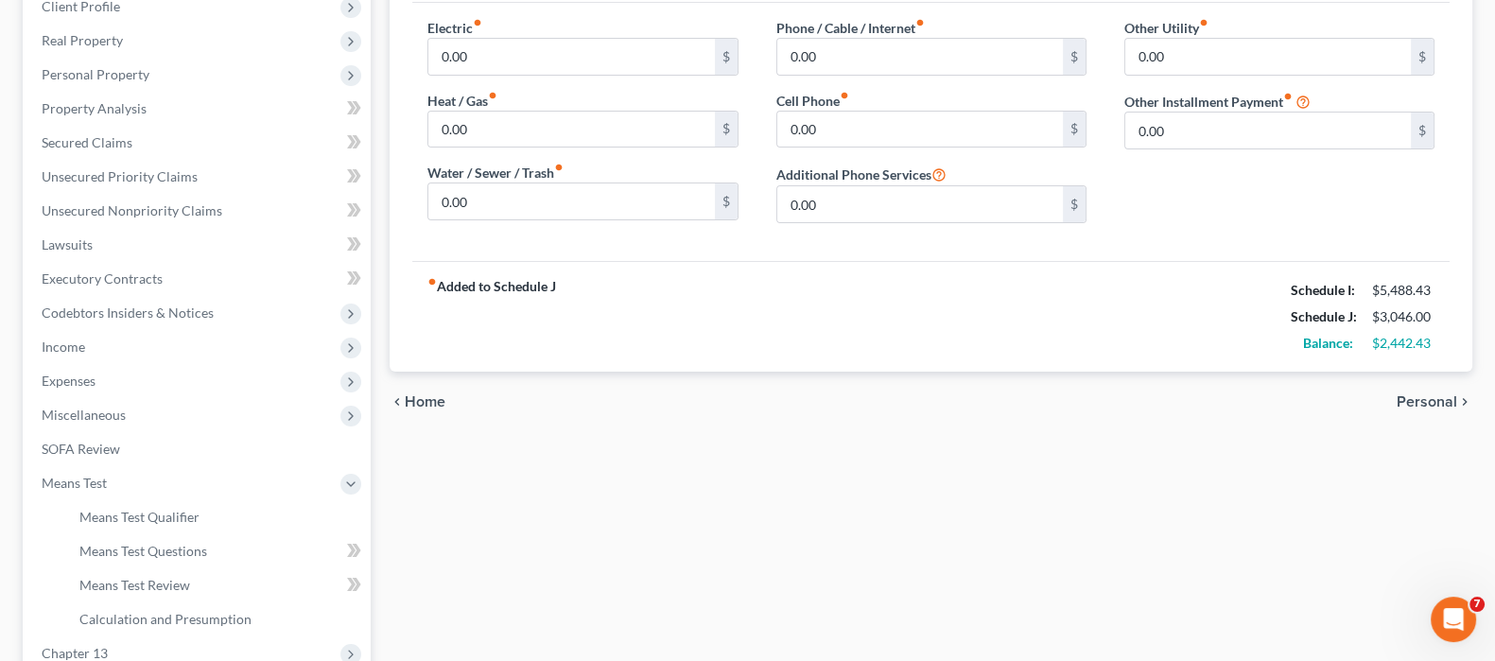
scroll to position [393, 0]
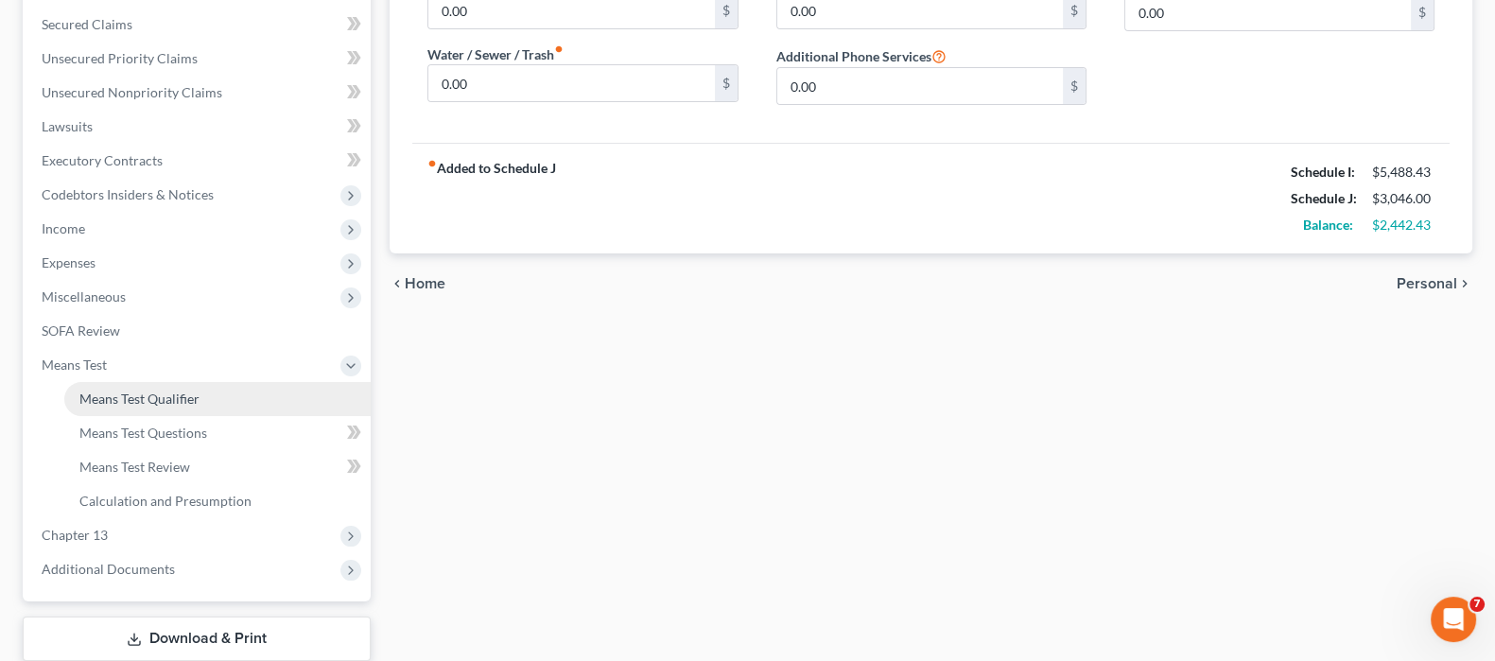
click at [104, 398] on span "Means Test Qualifier" at bounding box center [139, 399] width 120 height 16
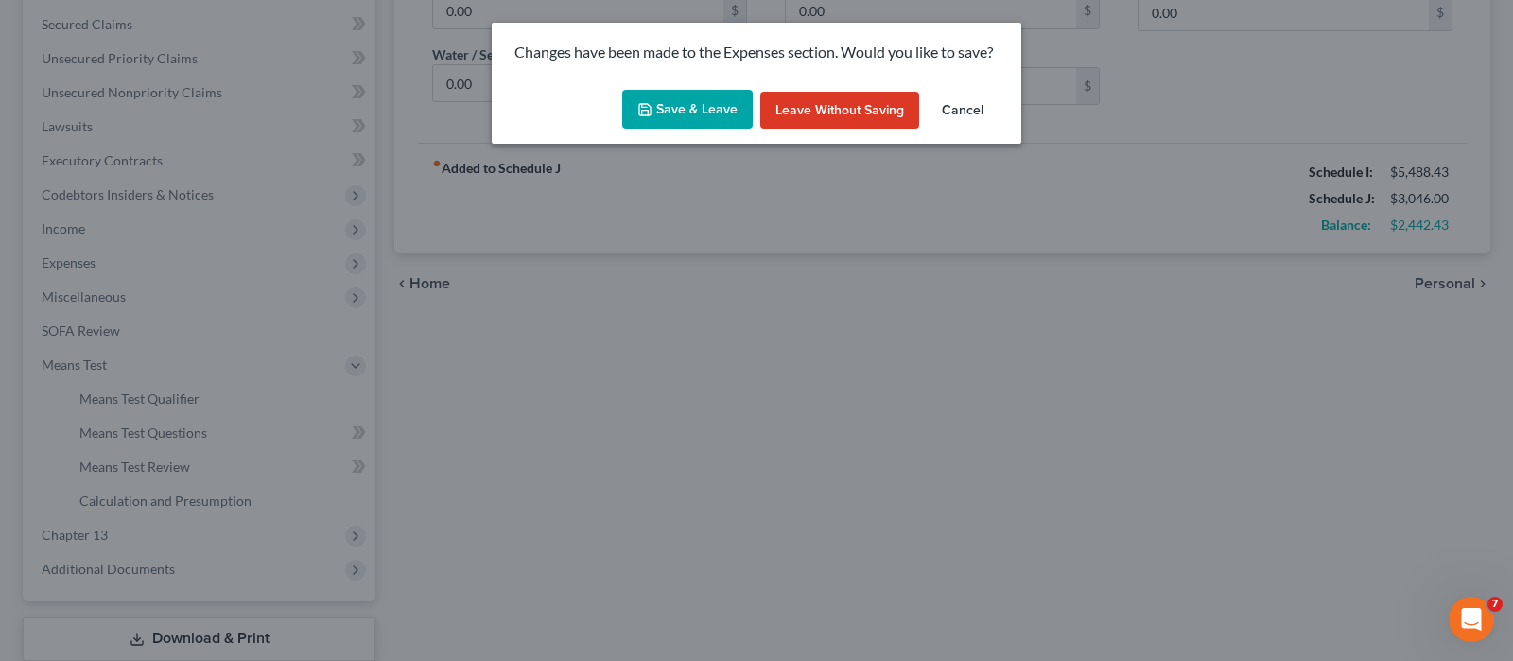
click at [709, 120] on button "Save & Leave" at bounding box center [687, 110] width 131 height 40
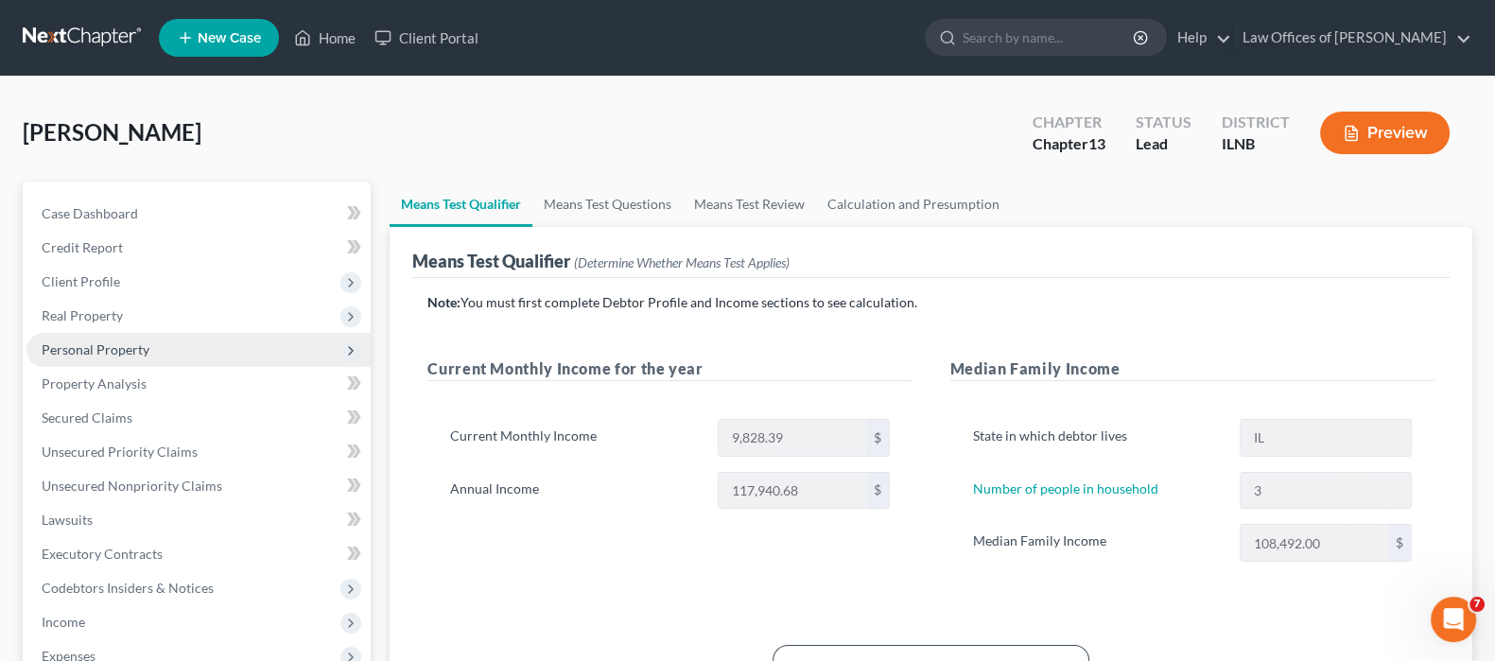
click at [118, 357] on span "Personal Property" at bounding box center [198, 350] width 344 height 34
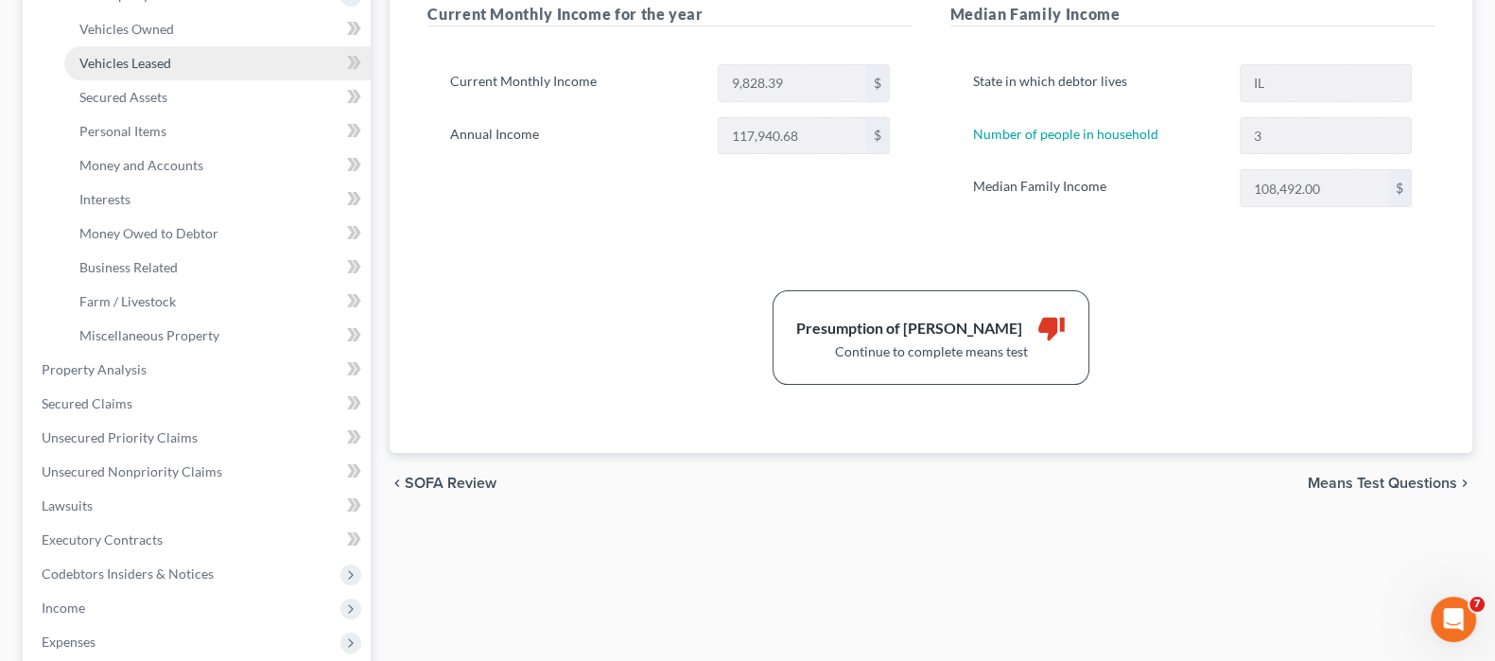
scroll to position [472, 0]
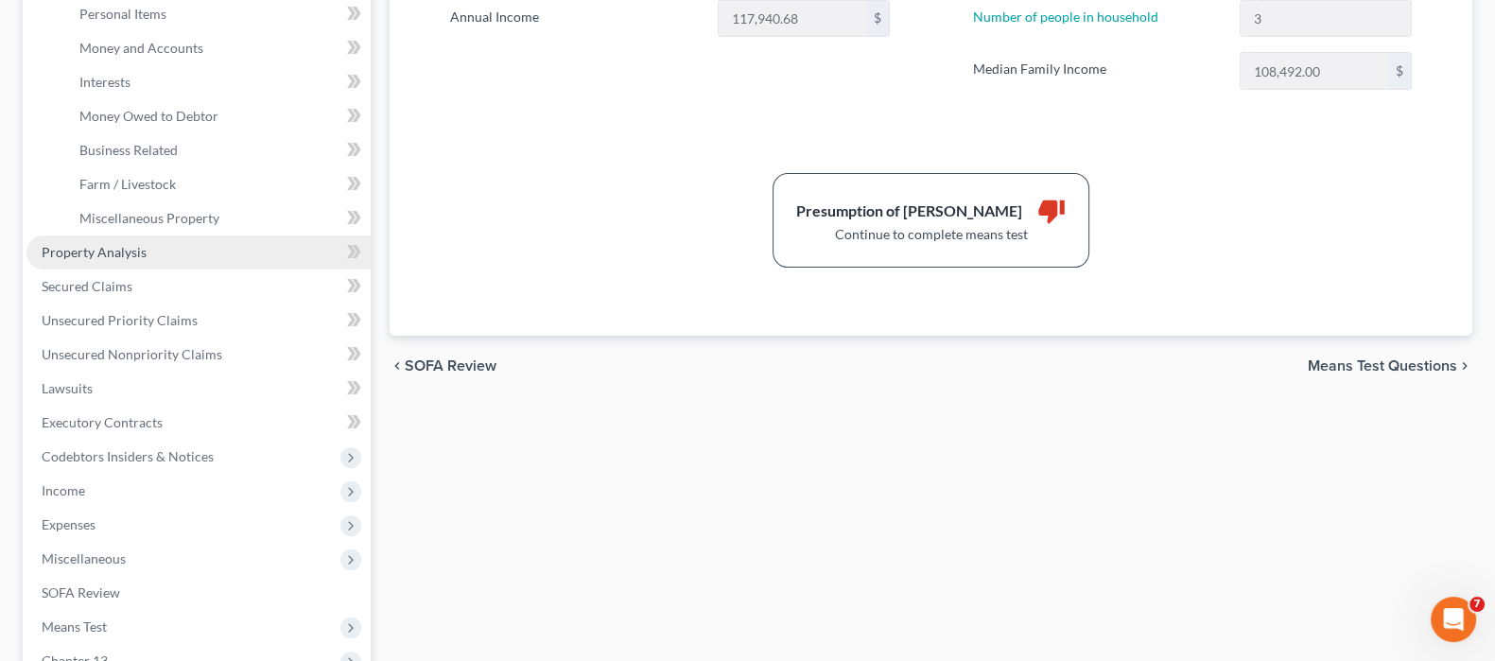
click at [163, 255] on link "Property Analysis" at bounding box center [198, 252] width 344 height 34
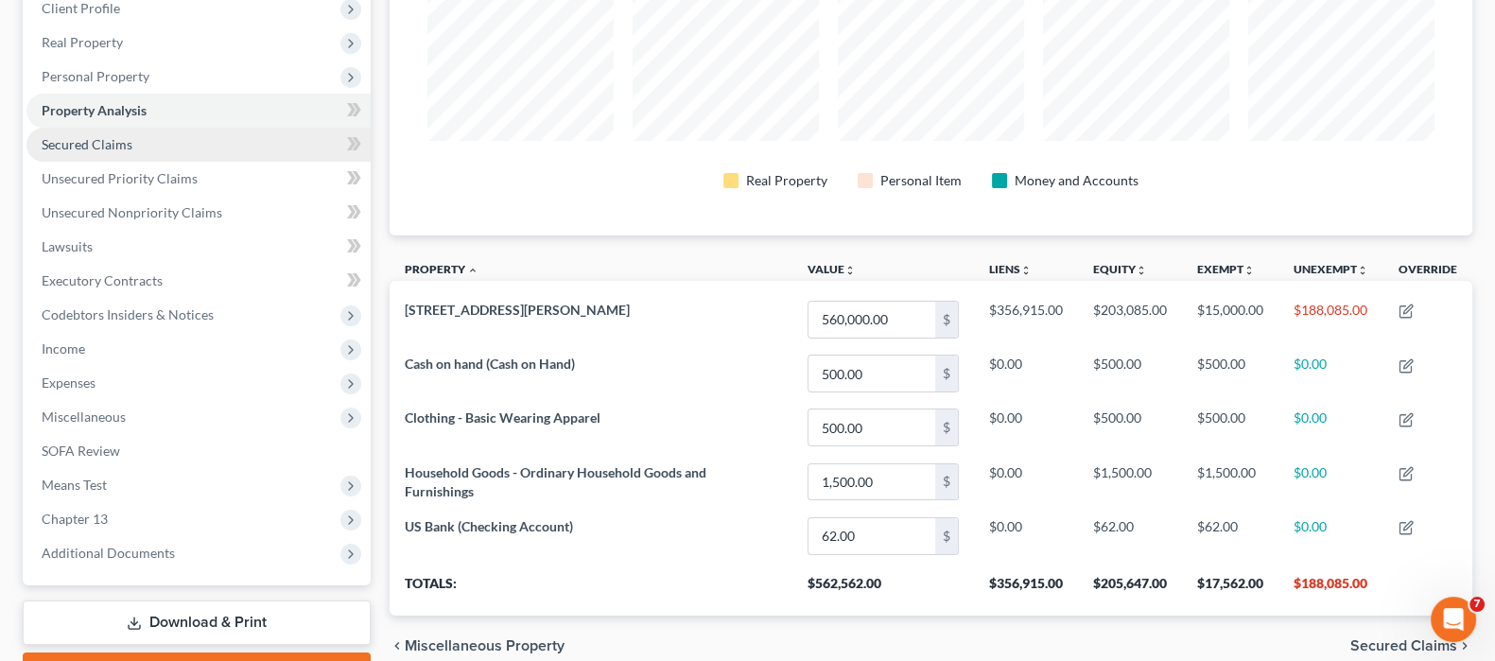
scroll to position [235, 0]
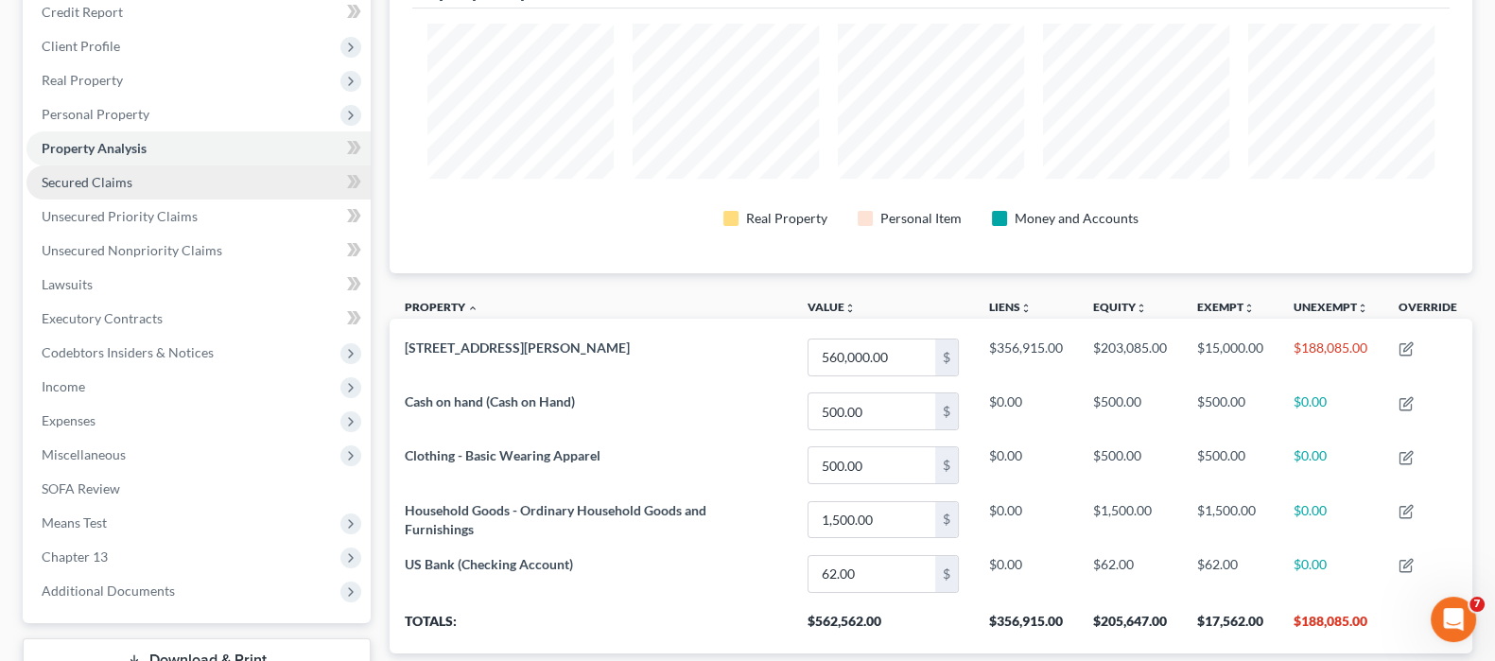
click at [166, 183] on link "Secured Claims" at bounding box center [198, 183] width 344 height 34
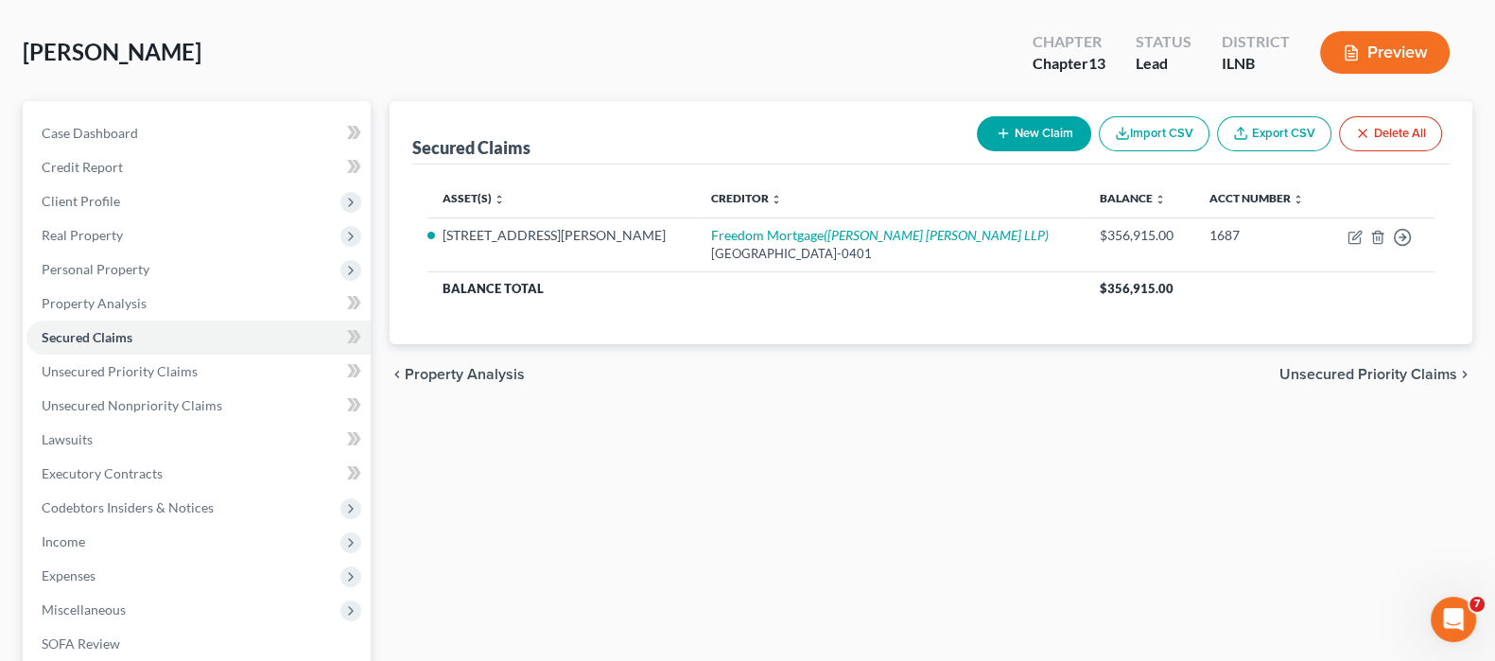
scroll to position [117, 0]
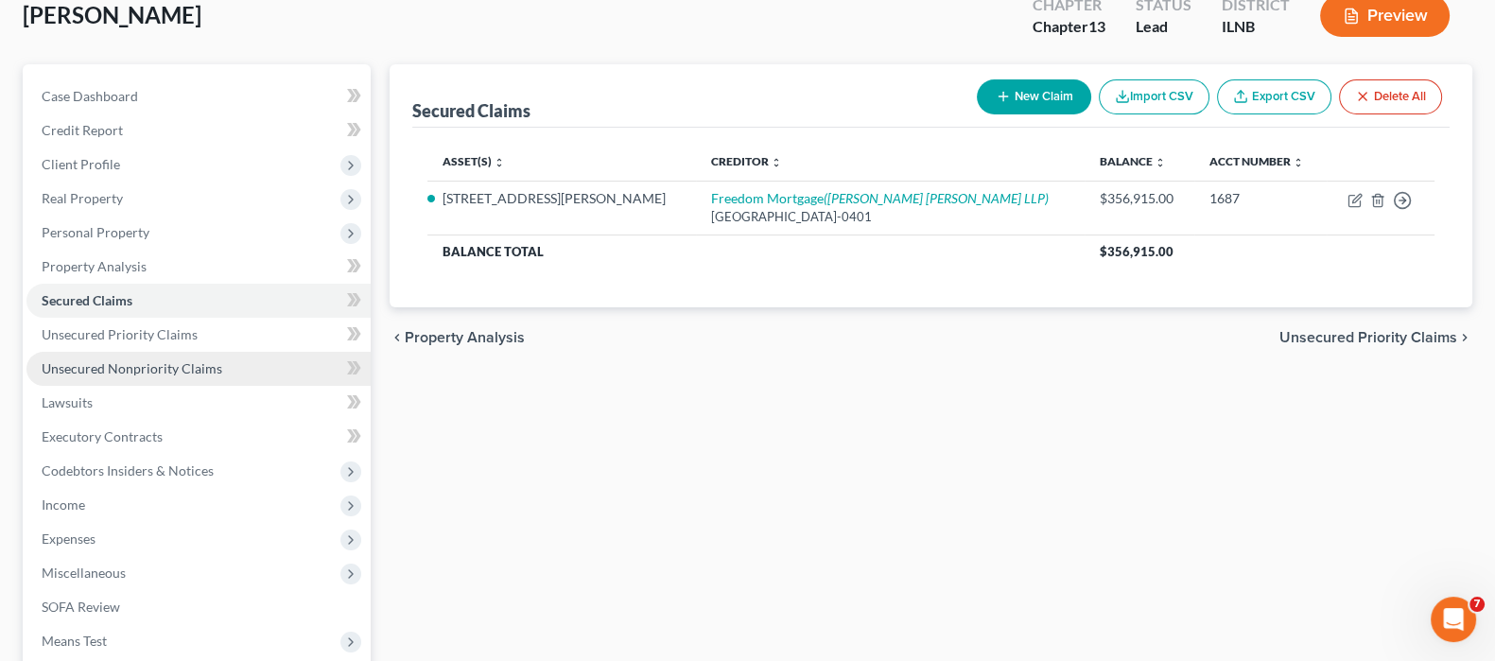
click at [147, 371] on span "Unsecured Nonpriority Claims" at bounding box center [132, 368] width 181 height 16
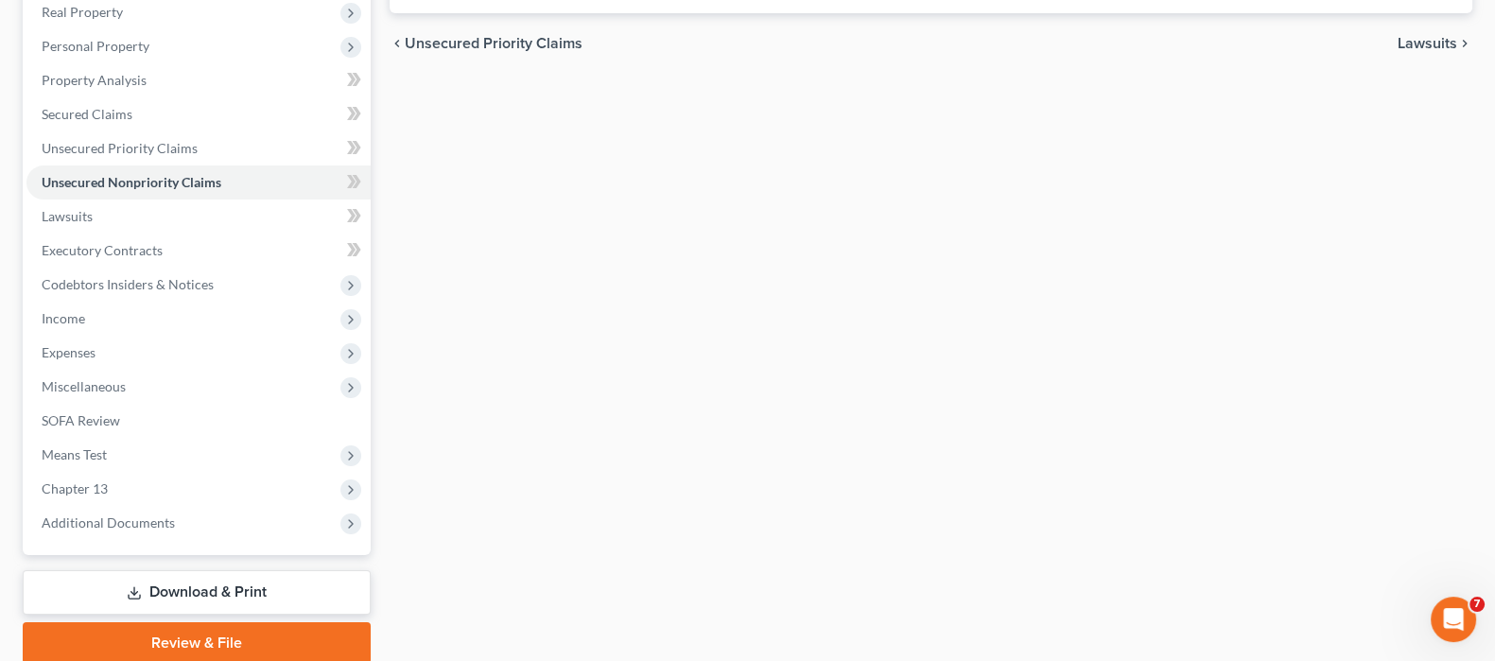
scroll to position [355, 0]
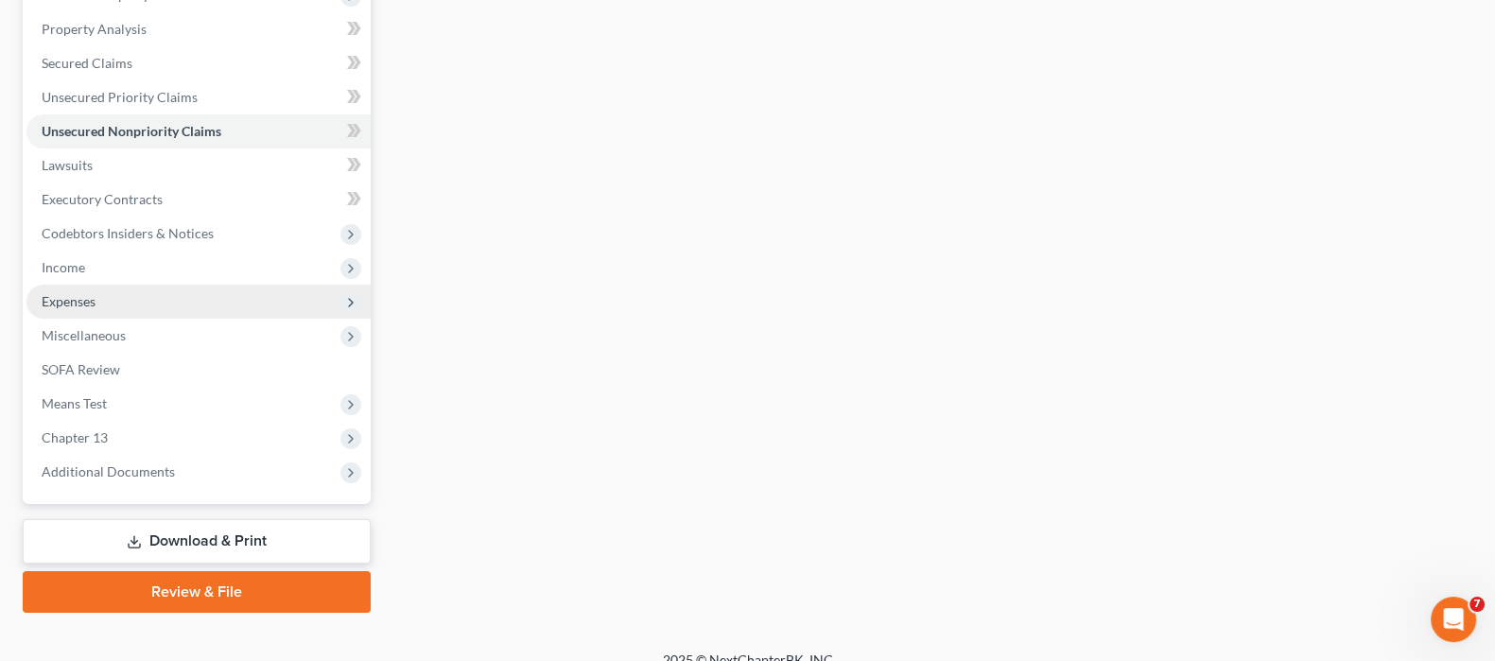
click at [78, 299] on span "Expenses" at bounding box center [69, 301] width 54 height 16
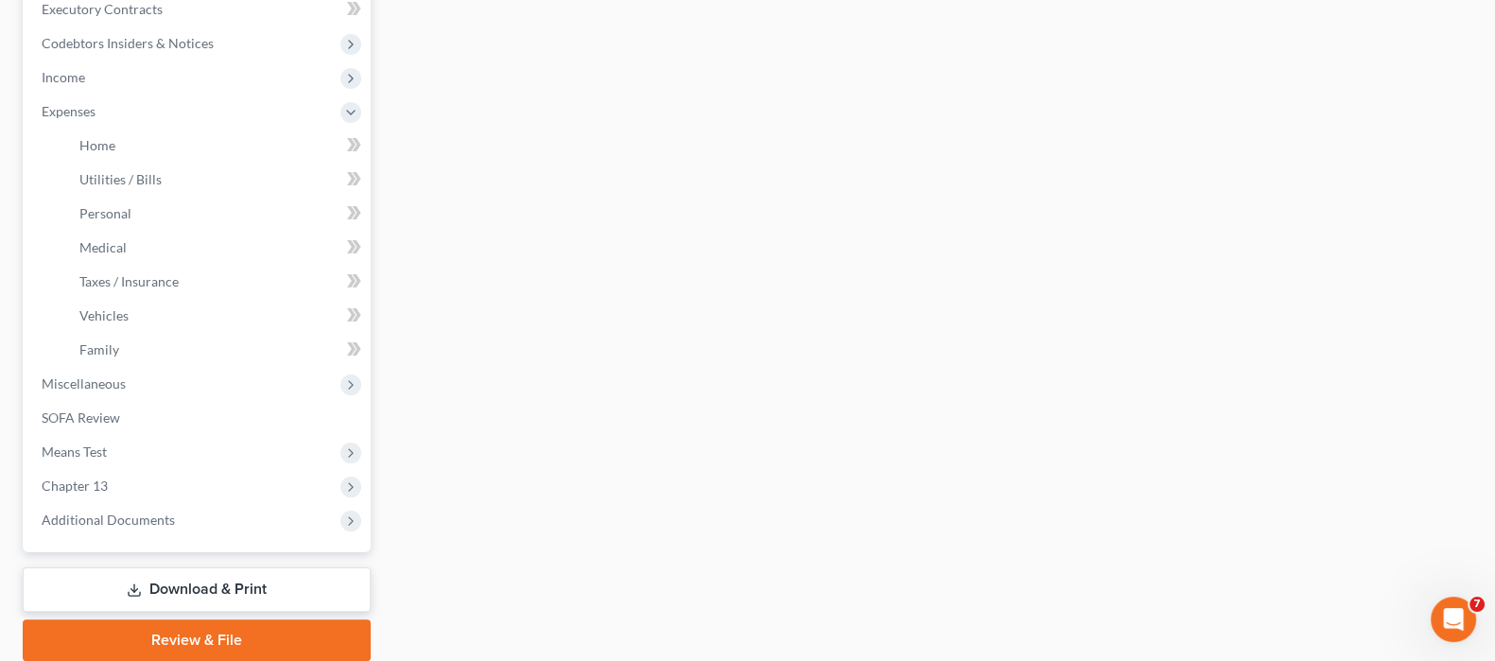
scroll to position [591, 0]
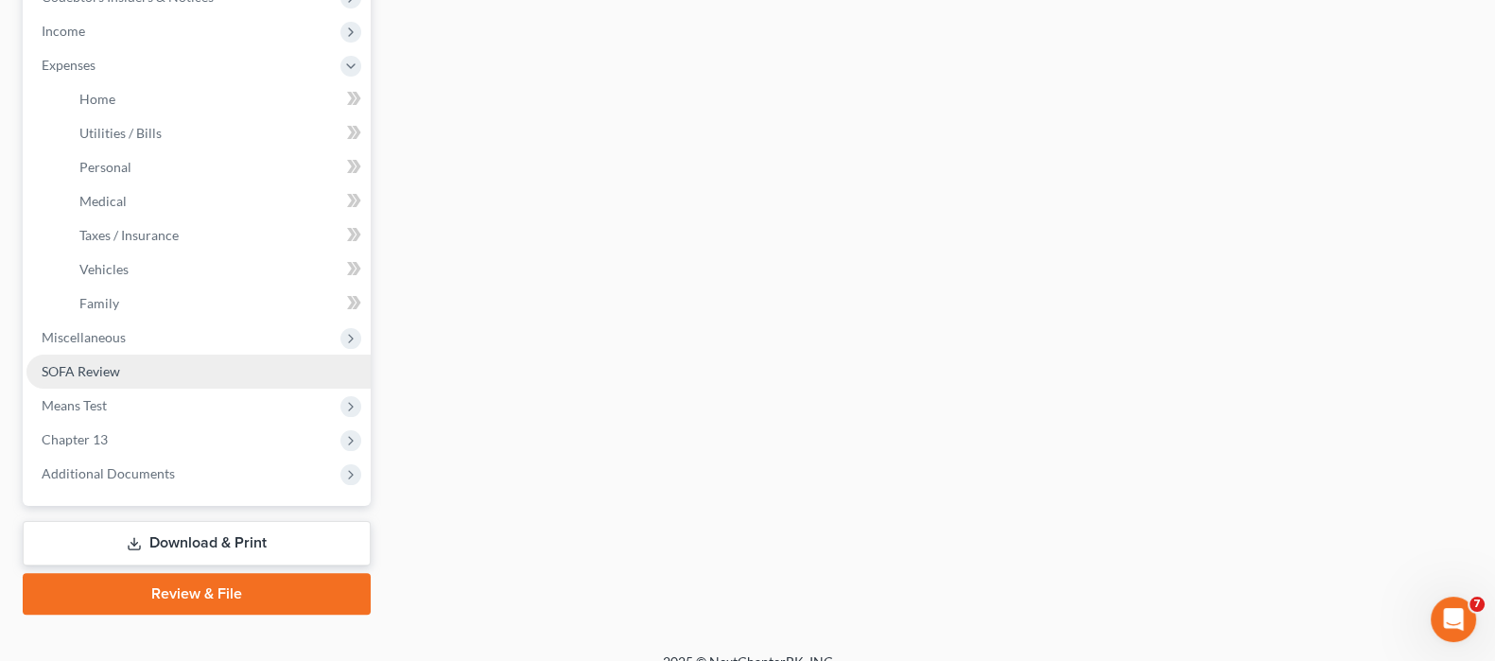
click at [107, 370] on span "SOFA Review" at bounding box center [81, 371] width 78 height 16
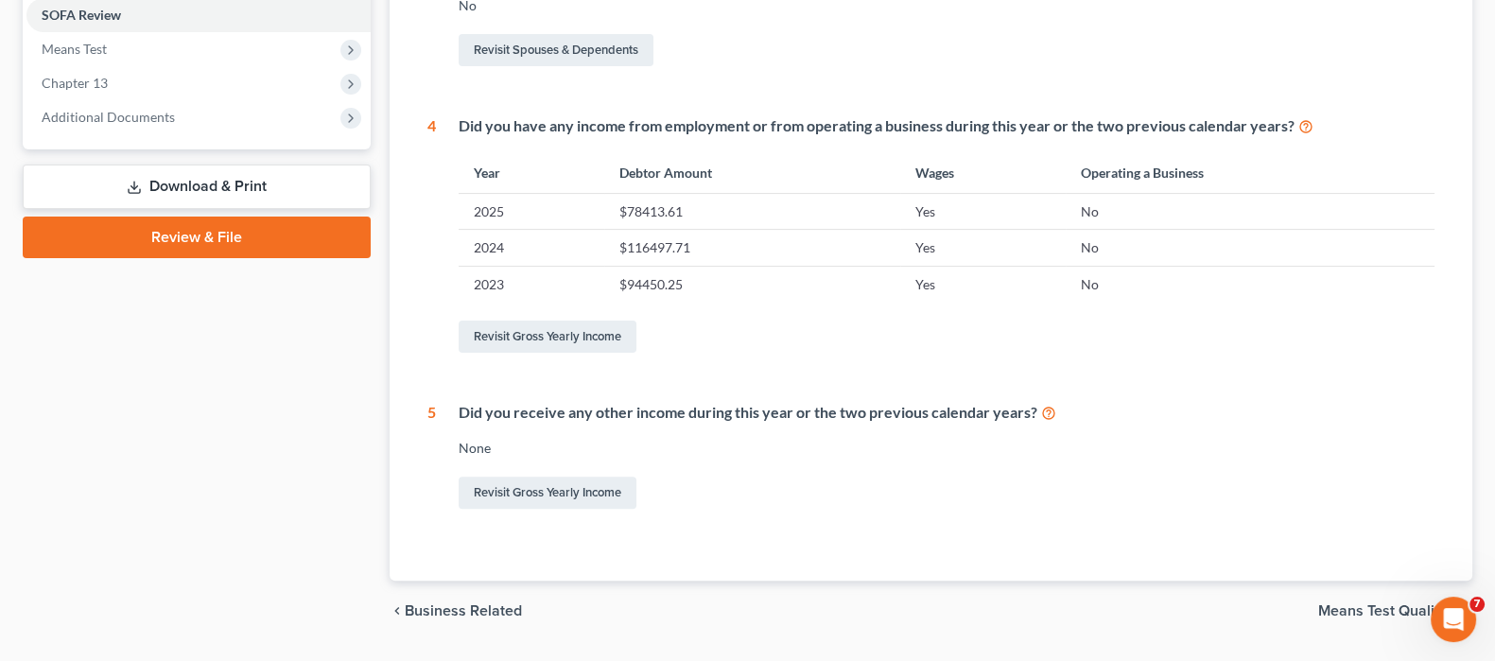
scroll to position [758, 0]
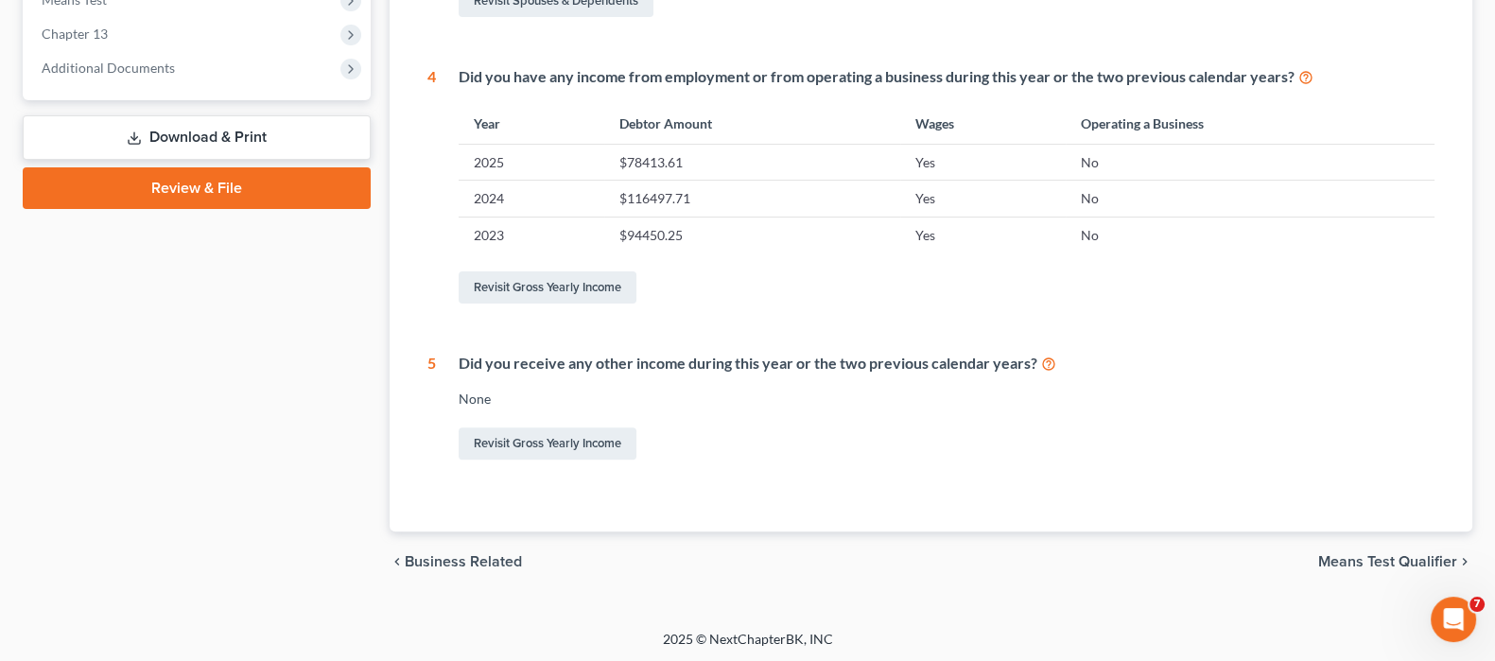
click at [1378, 554] on span "Means Test Qualifier" at bounding box center [1387, 561] width 139 height 15
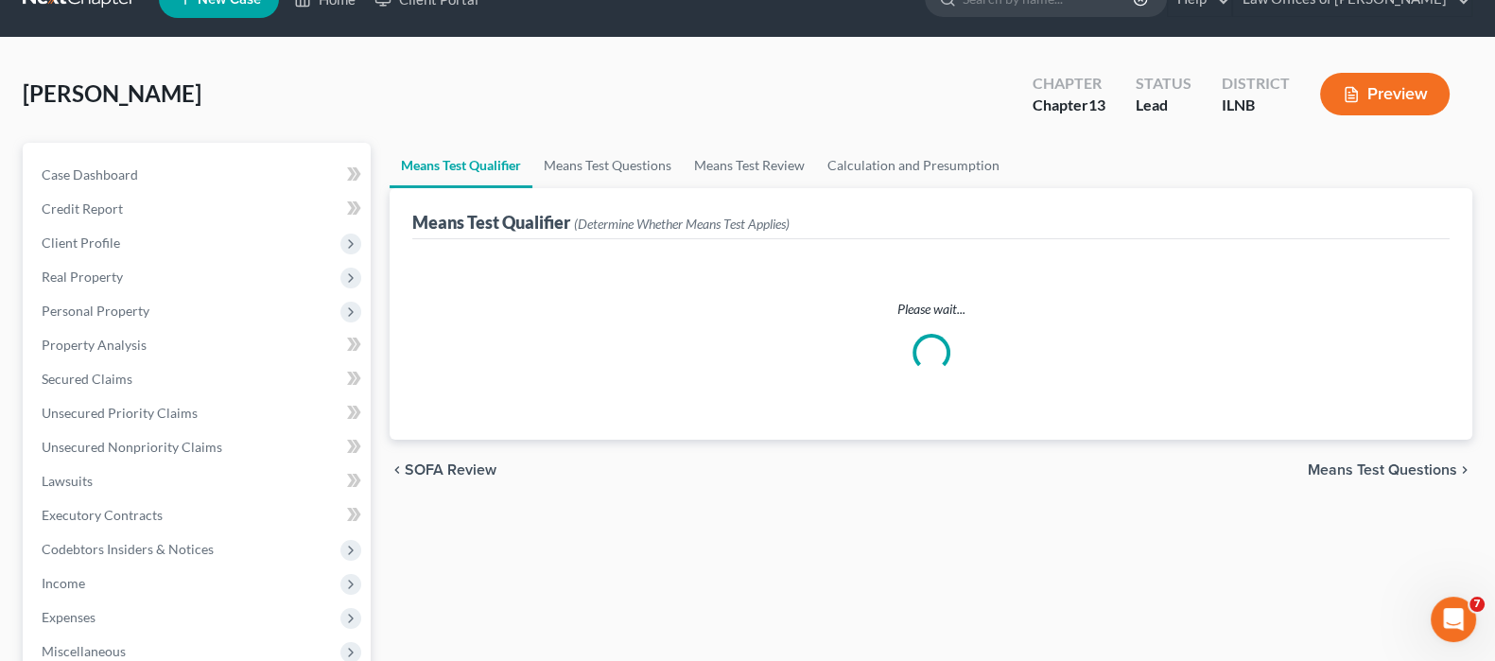
scroll to position [2, 0]
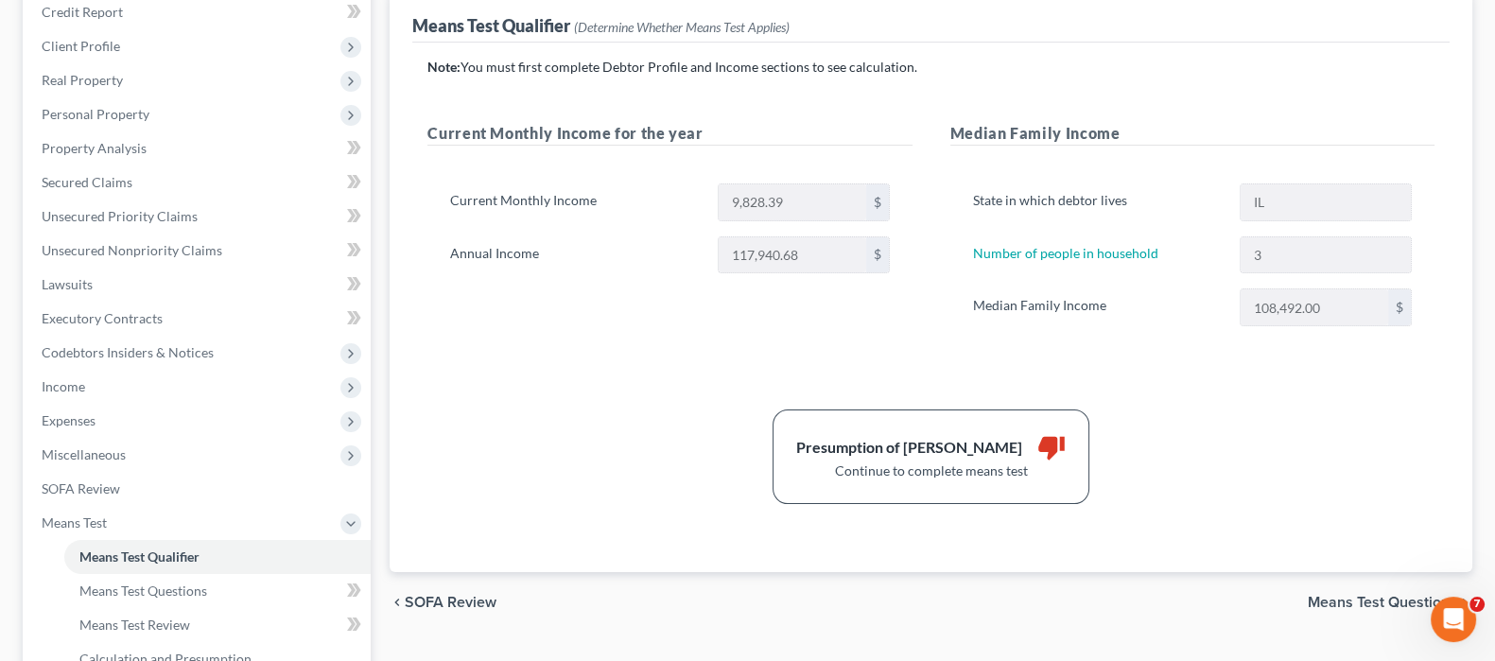
click at [1377, 602] on span "Means Test Questions" at bounding box center [1382, 602] width 149 height 15
select select "0"
select select "60"
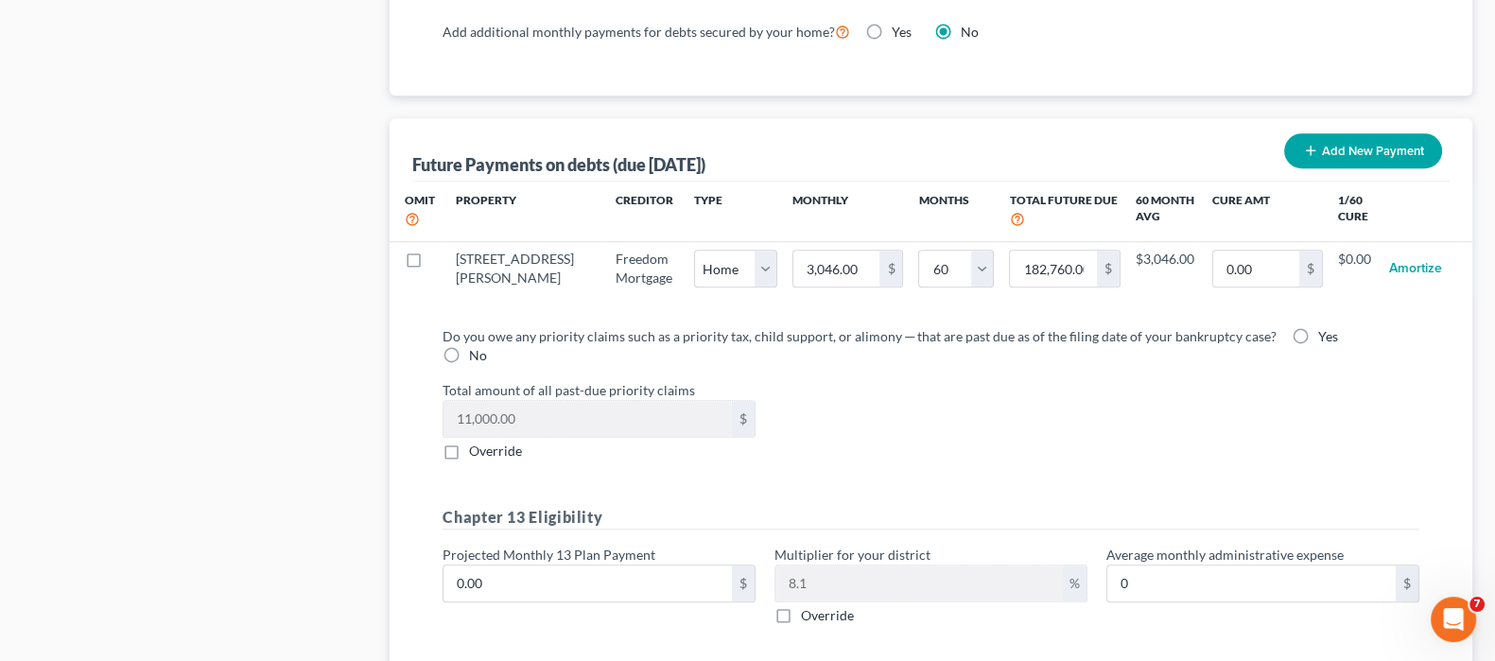
scroll to position [1891, 0]
